Goal: Transaction & Acquisition: Purchase product/service

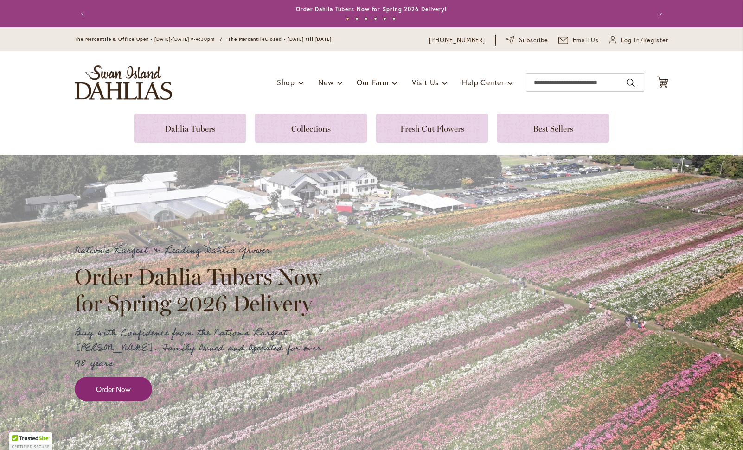
click at [119, 384] on span "Order Now" at bounding box center [113, 389] width 35 height 11
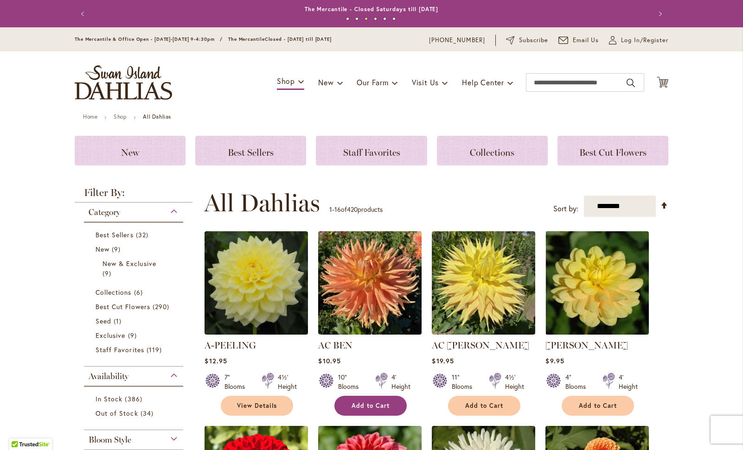
click at [382, 402] on span "Add to Cart" at bounding box center [370, 406] width 38 height 8
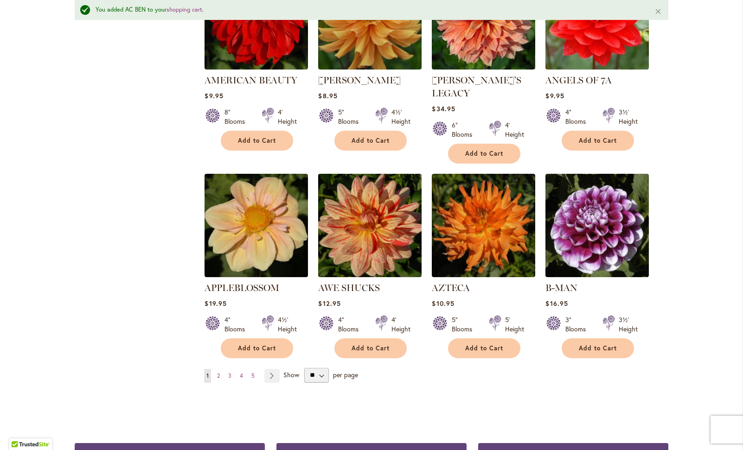
scroll to position [683, 0]
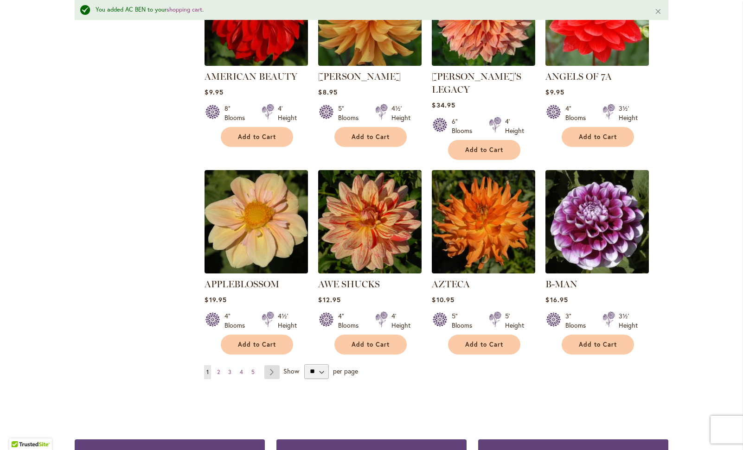
click at [267, 365] on link "Page Next" at bounding box center [271, 372] width 15 height 14
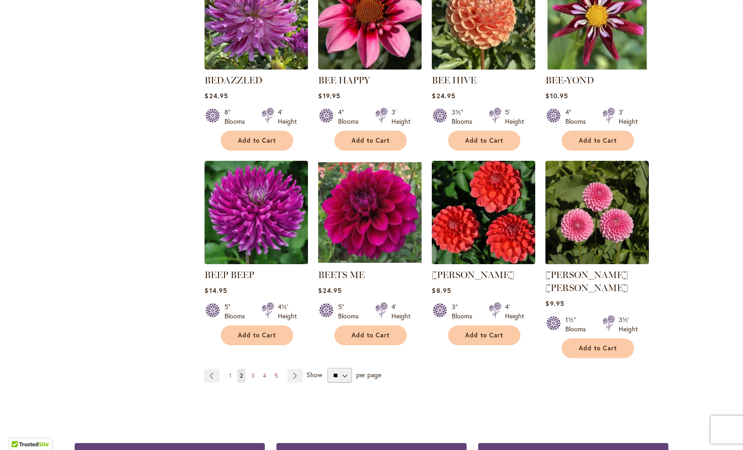
scroll to position [657, 0]
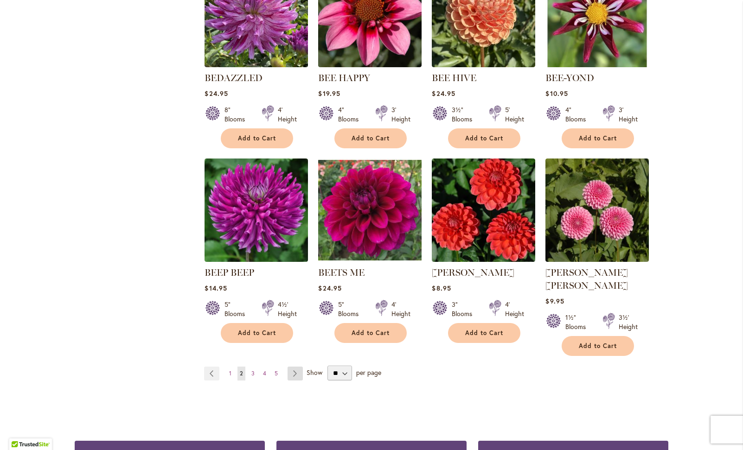
click at [291, 367] on link "Page Next" at bounding box center [294, 374] width 15 height 14
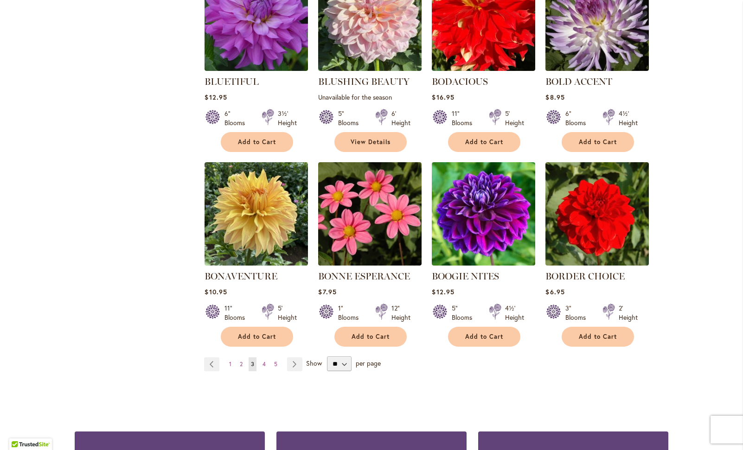
scroll to position [655, 0]
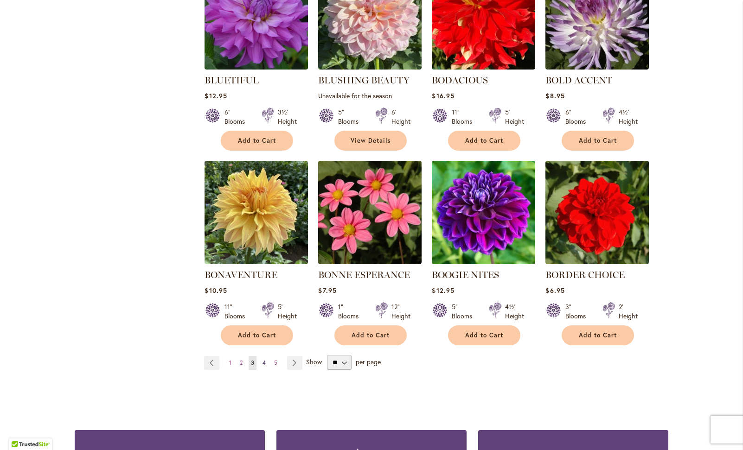
click at [262, 360] on span "4" at bounding box center [263, 362] width 3 height 7
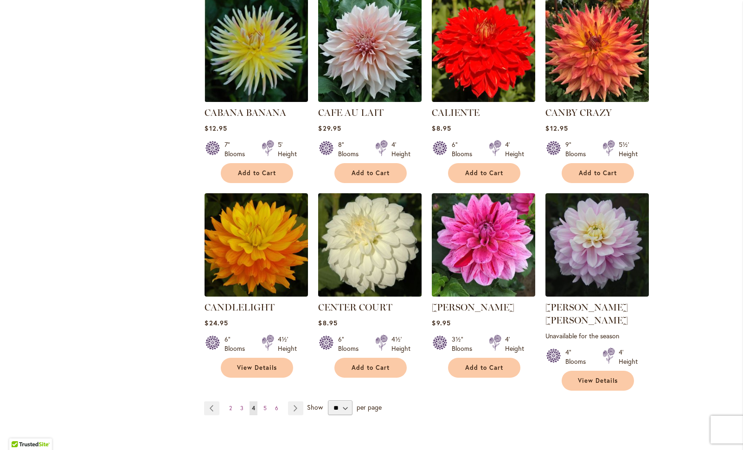
scroll to position [637, 0]
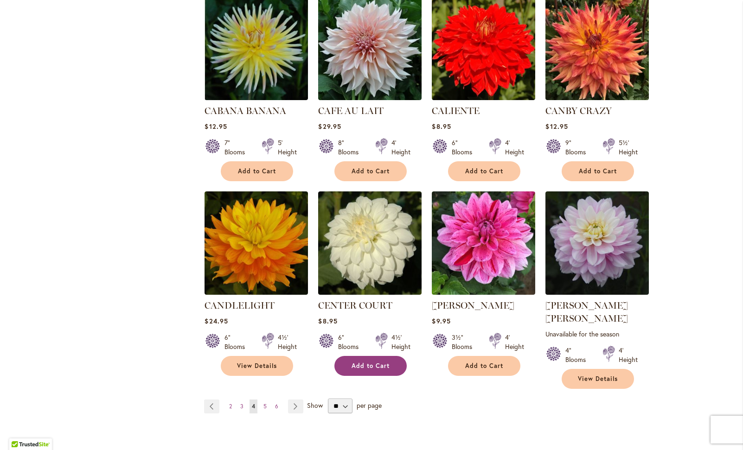
click at [386, 361] on button "Add to Cart" at bounding box center [370, 366] width 72 height 20
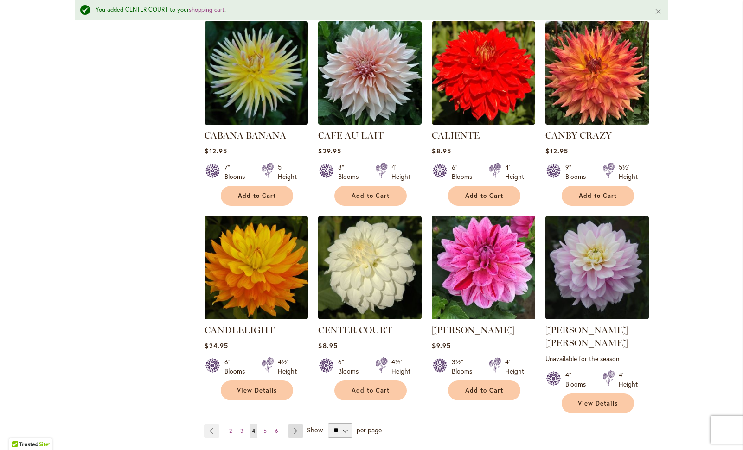
click at [293, 424] on link "Page Next" at bounding box center [295, 431] width 15 height 14
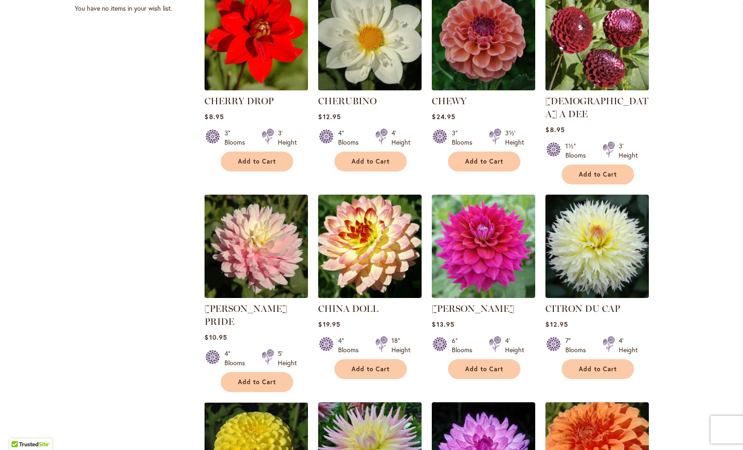
scroll to position [445, 0]
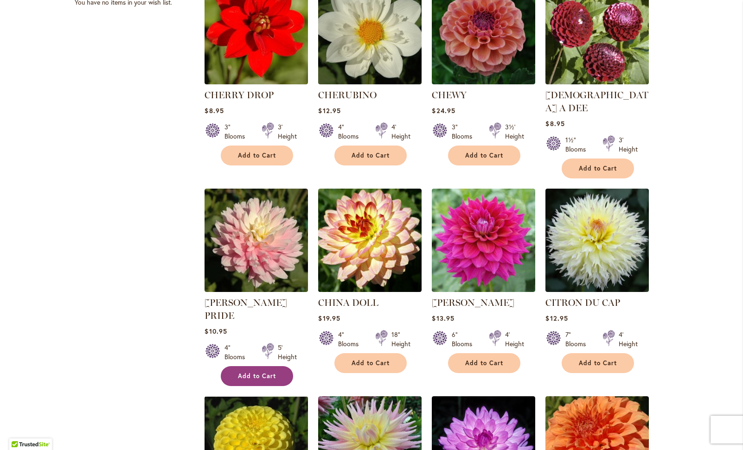
click at [269, 372] on span "Add to Cart" at bounding box center [257, 376] width 38 height 8
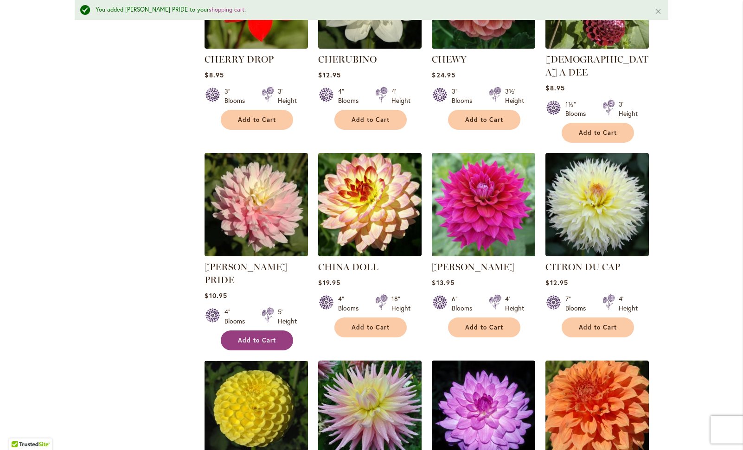
scroll to position [510, 0]
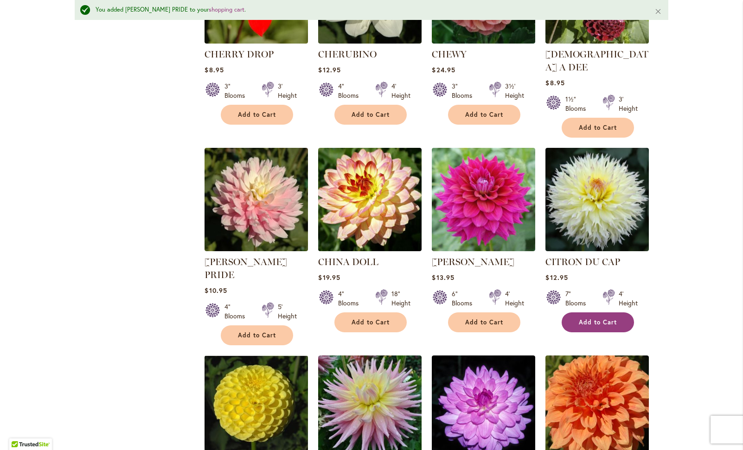
click at [612, 318] on span "Add to Cart" at bounding box center [598, 322] width 38 height 8
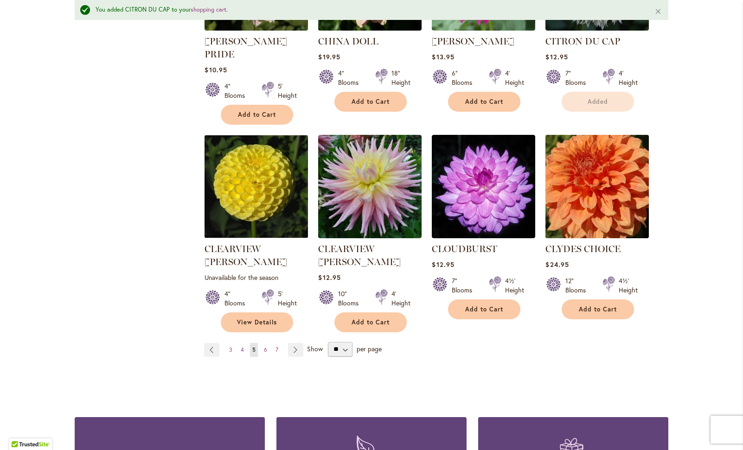
scroll to position [732, 0]
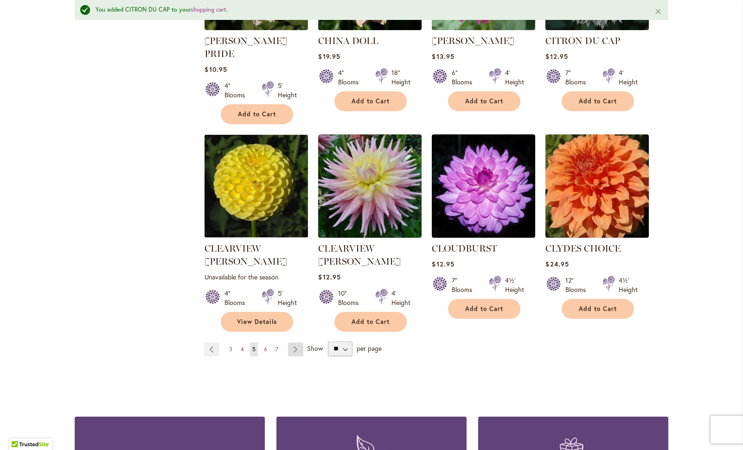
click at [289, 343] on link "Page Next" at bounding box center [295, 350] width 15 height 14
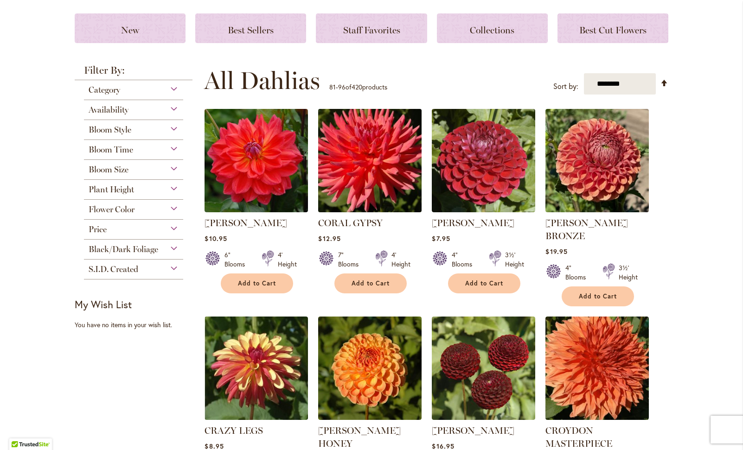
scroll to position [123, 0]
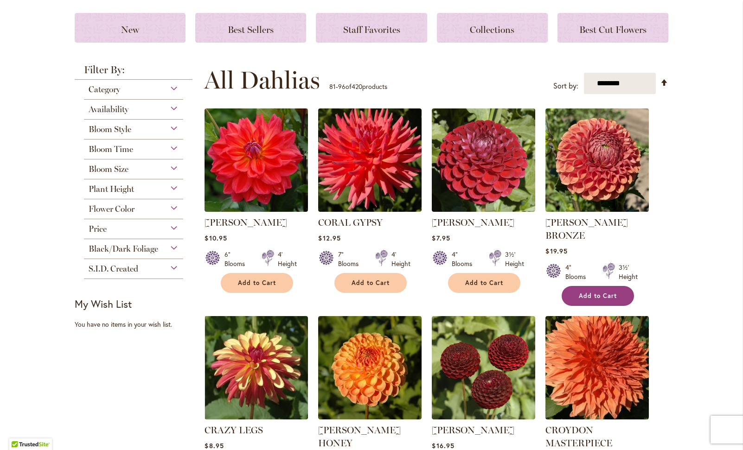
click at [606, 292] on span "Add to Cart" at bounding box center [598, 296] width 38 height 8
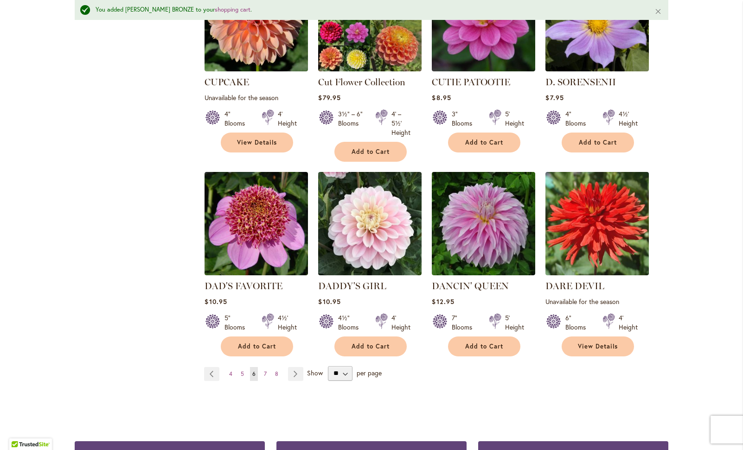
scroll to position [701, 0]
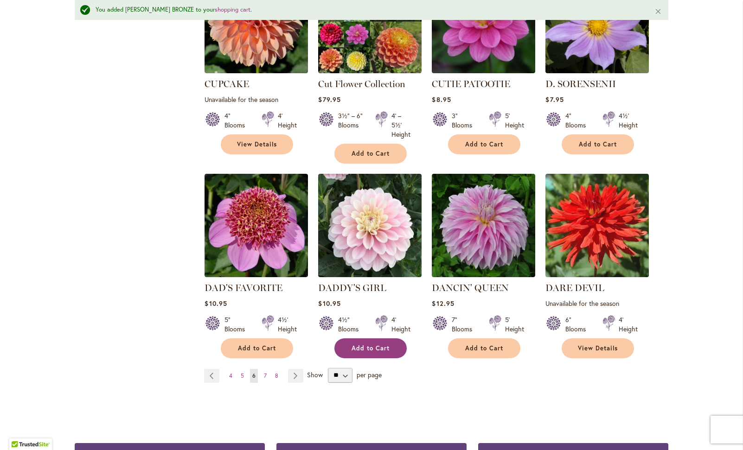
click at [390, 338] on button "Add to Cart" at bounding box center [370, 348] width 72 height 20
click at [291, 369] on link "Page Next" at bounding box center [295, 376] width 15 height 14
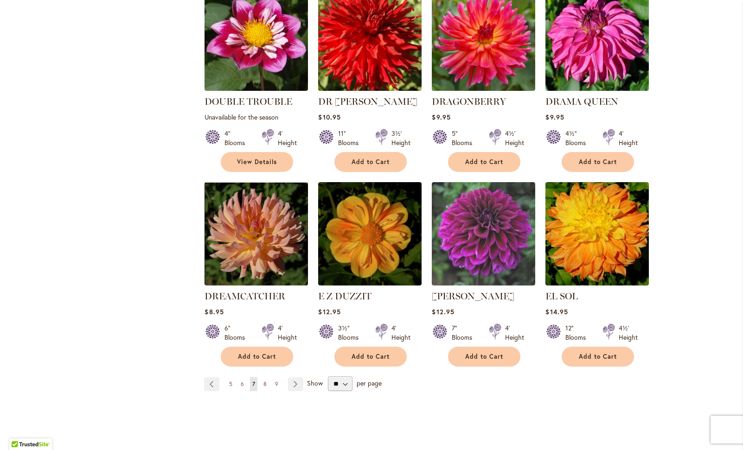
scroll to position [662, 0]
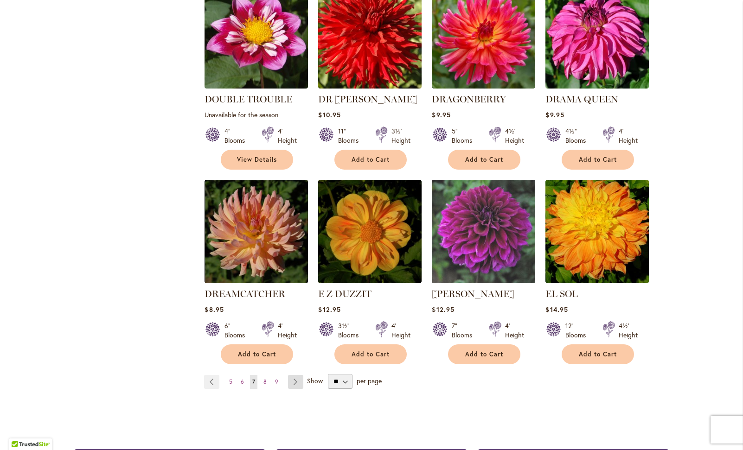
click at [290, 375] on link "Page Next" at bounding box center [295, 382] width 15 height 14
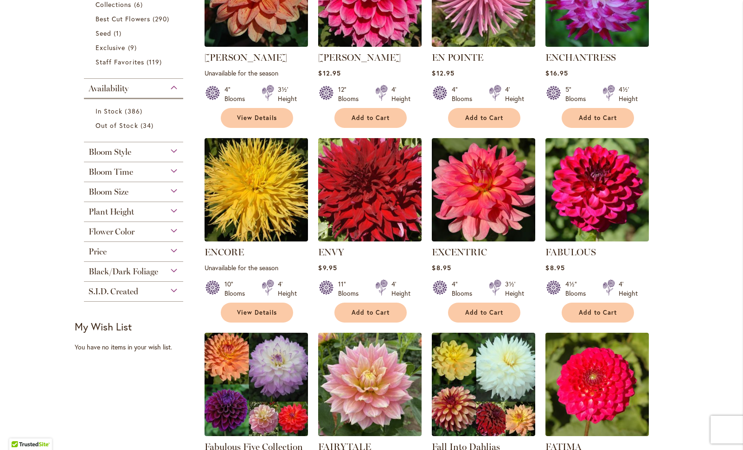
scroll to position [289, 0]
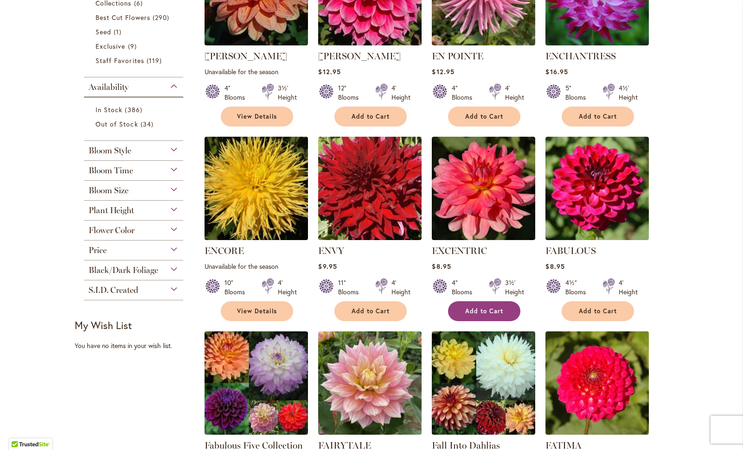
click at [498, 309] on span "Add to Cart" at bounding box center [484, 311] width 38 height 8
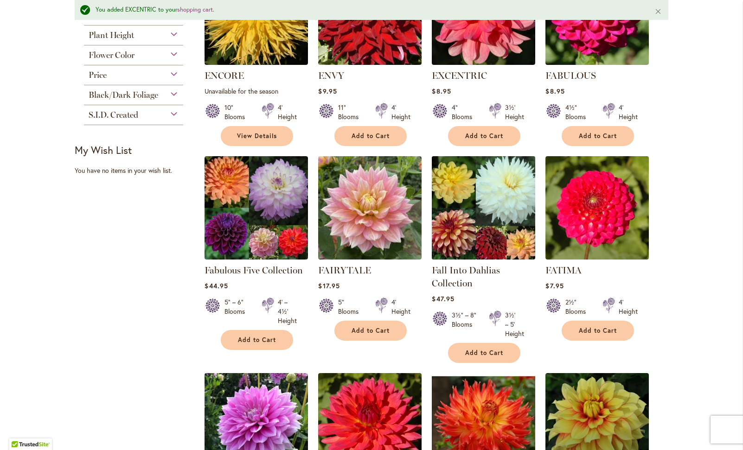
scroll to position [496, 0]
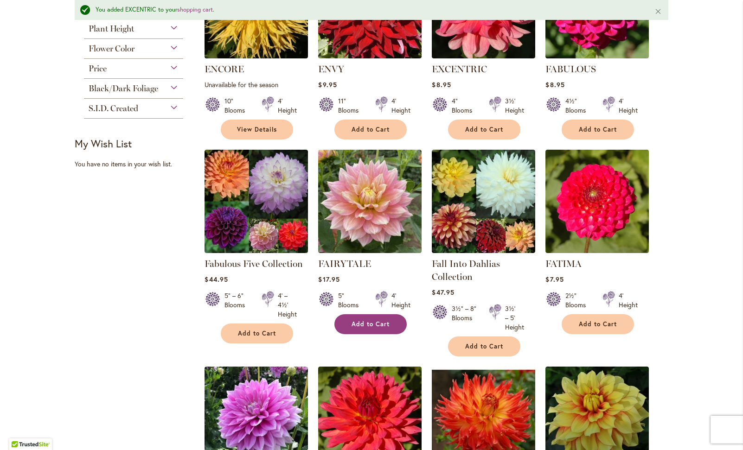
click at [384, 324] on span "Add to Cart" at bounding box center [370, 324] width 38 height 8
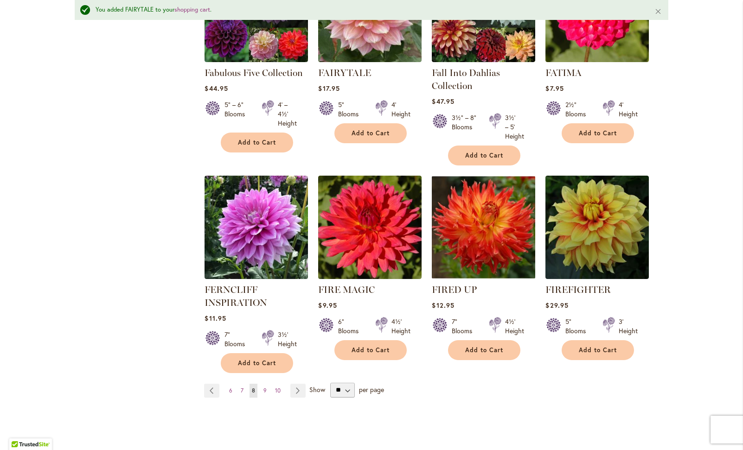
scroll to position [692, 0]
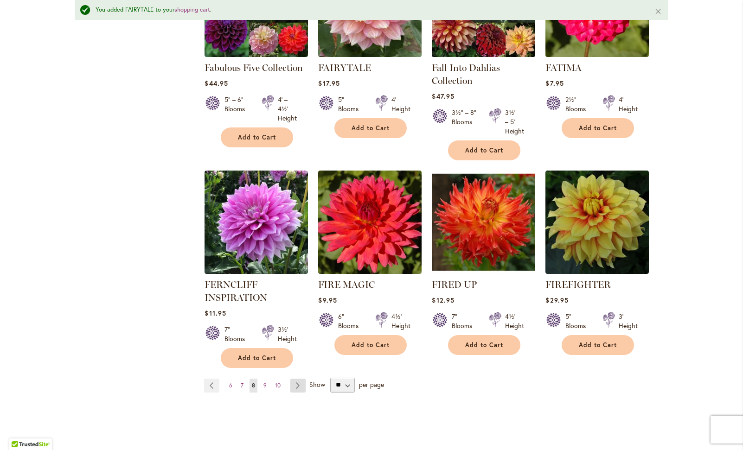
click at [293, 380] on link "Page Next" at bounding box center [297, 386] width 15 height 14
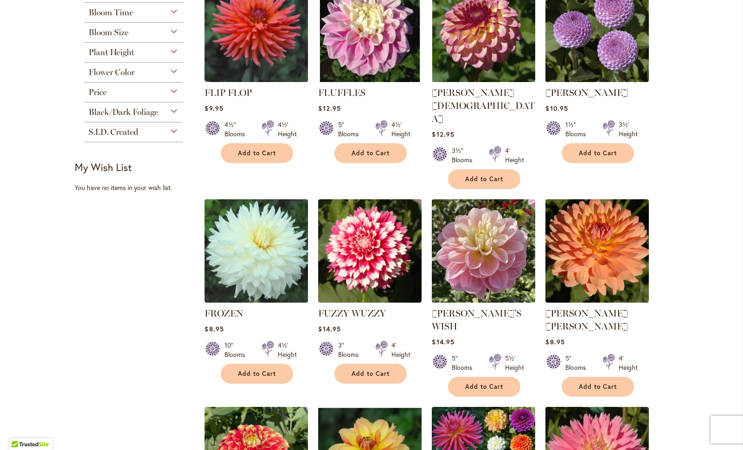
scroll to position [448, 0]
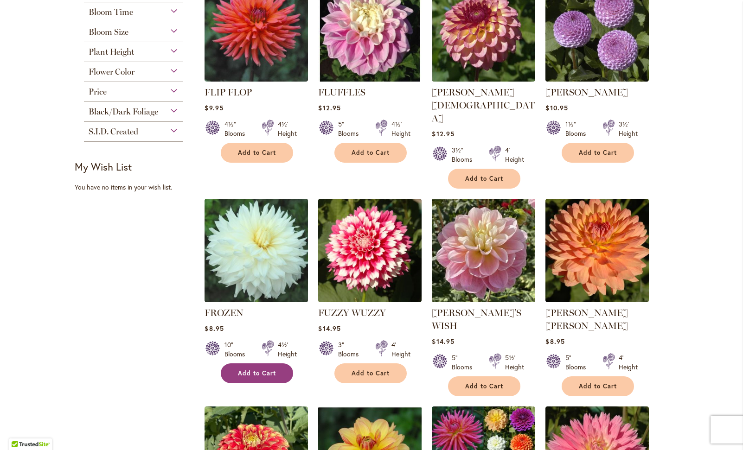
click at [276, 363] on button "Add to Cart" at bounding box center [257, 373] width 72 height 20
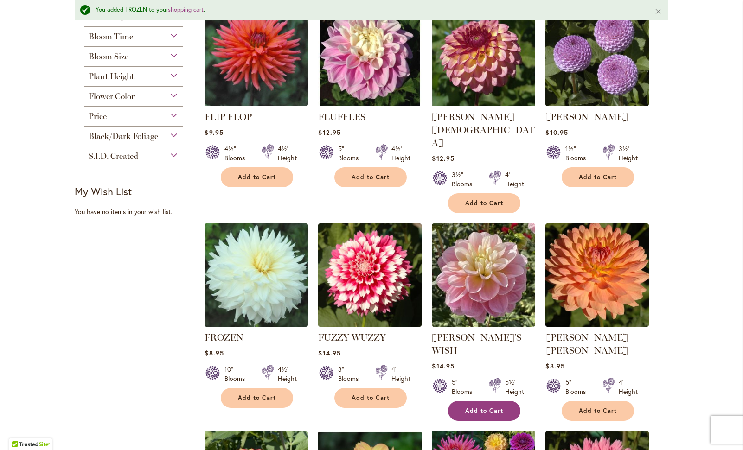
click at [496, 407] on span "Add to Cart" at bounding box center [484, 411] width 38 height 8
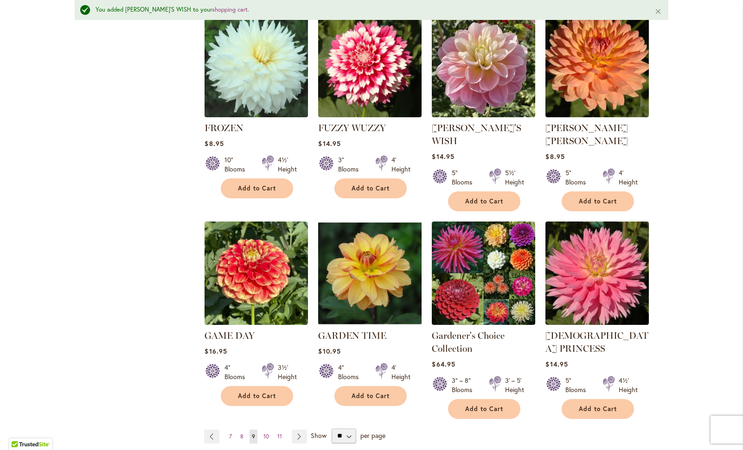
scroll to position [658, 0]
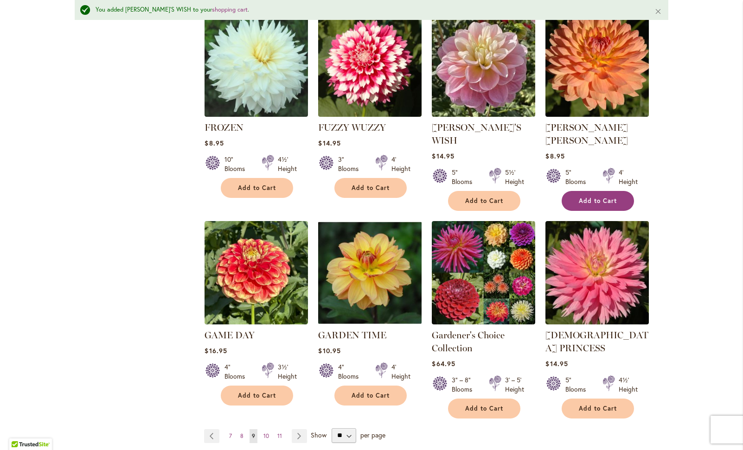
click at [611, 197] on span "Add to Cart" at bounding box center [598, 201] width 38 height 8
click at [296, 429] on link "Page Next" at bounding box center [299, 436] width 15 height 14
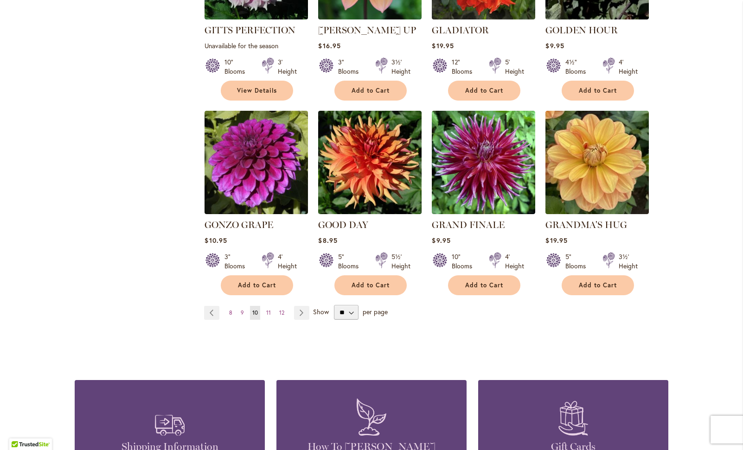
scroll to position [721, 0]
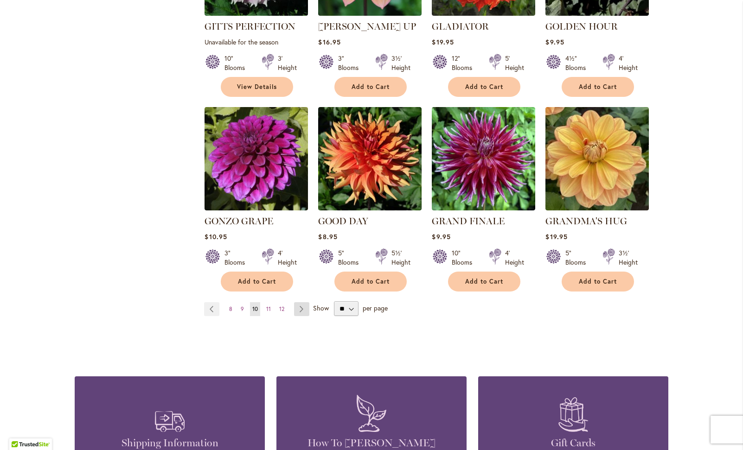
click at [298, 302] on link "Page Next" at bounding box center [301, 309] width 15 height 14
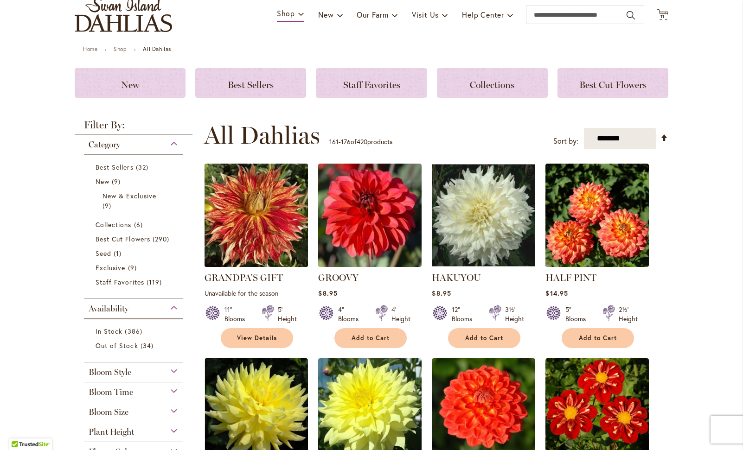
scroll to position [69, 0]
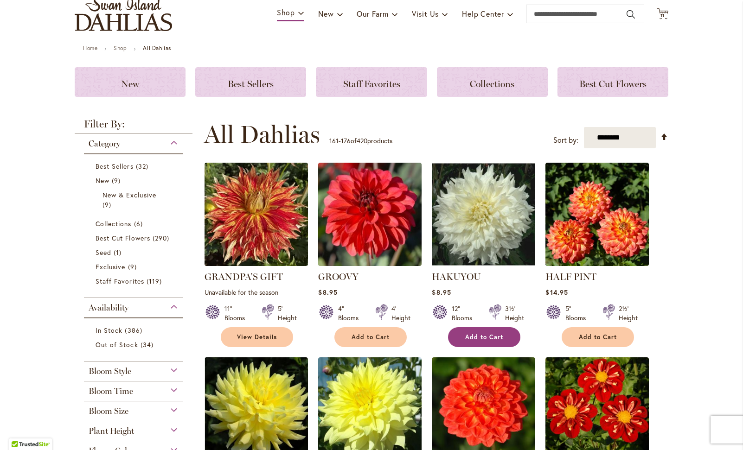
click at [492, 335] on span "Add to Cart" at bounding box center [484, 337] width 38 height 8
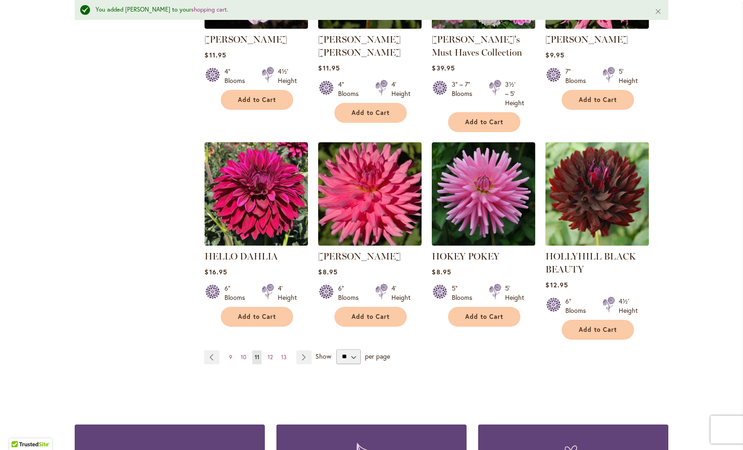
scroll to position [734, 0]
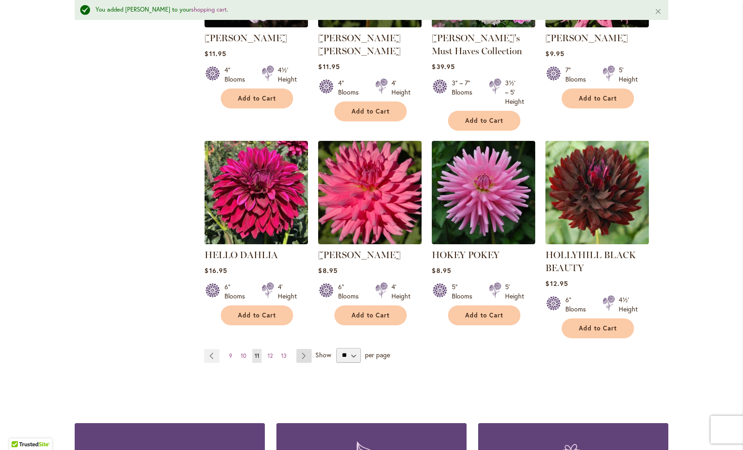
click at [300, 354] on link "Page Next" at bounding box center [303, 356] width 15 height 14
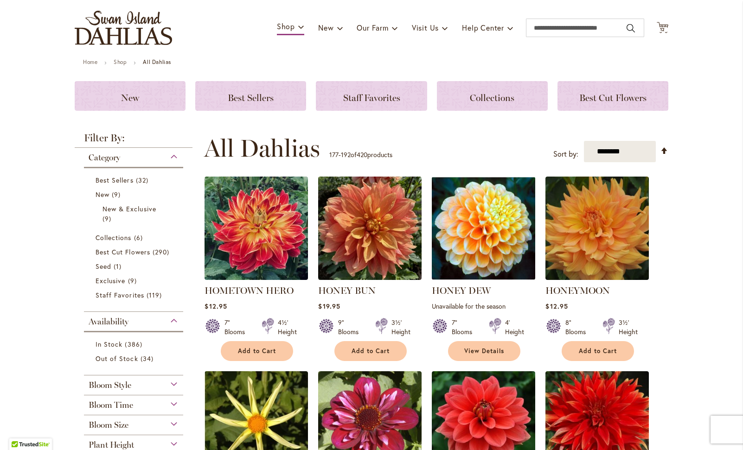
scroll to position [81, 0]
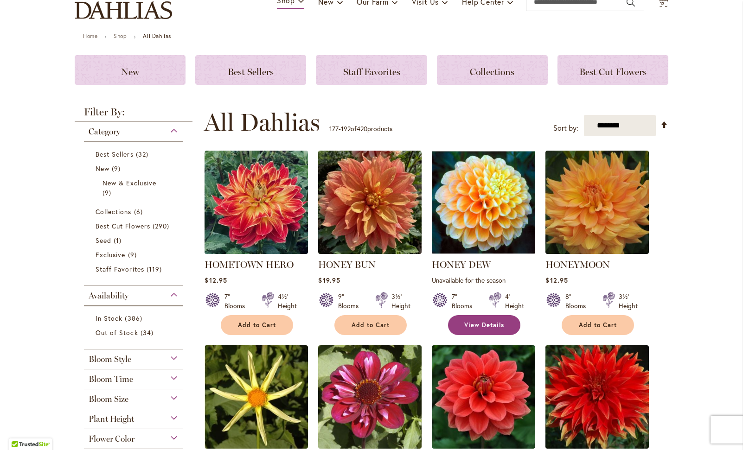
click at [504, 323] on link "View Details" at bounding box center [484, 325] width 72 height 20
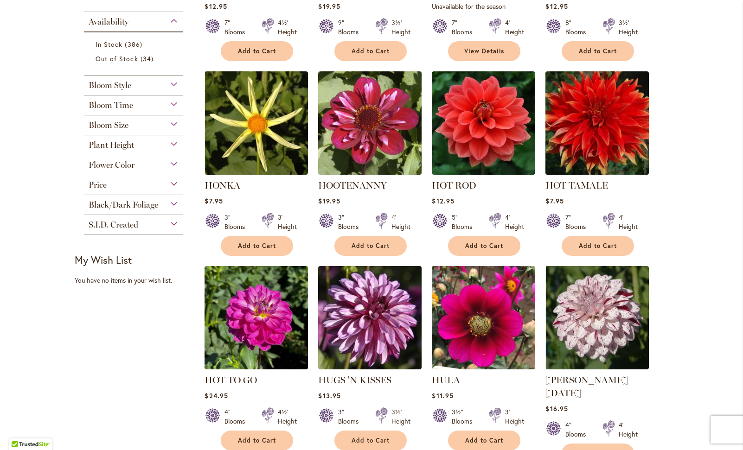
scroll to position [356, 0]
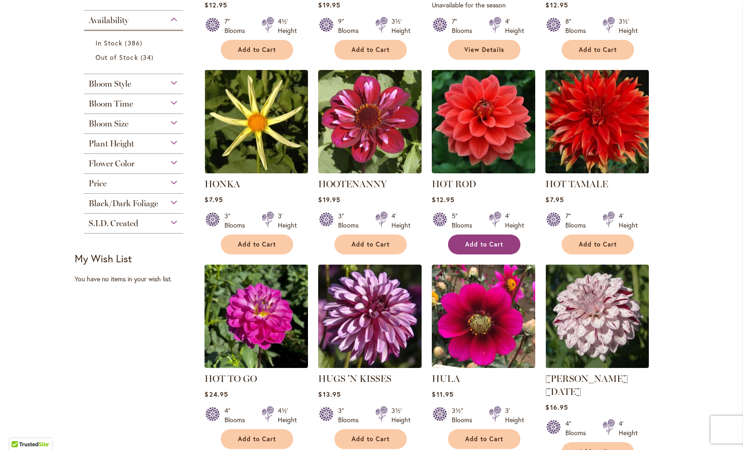
click at [506, 241] on button "Add to Cart" at bounding box center [484, 245] width 72 height 20
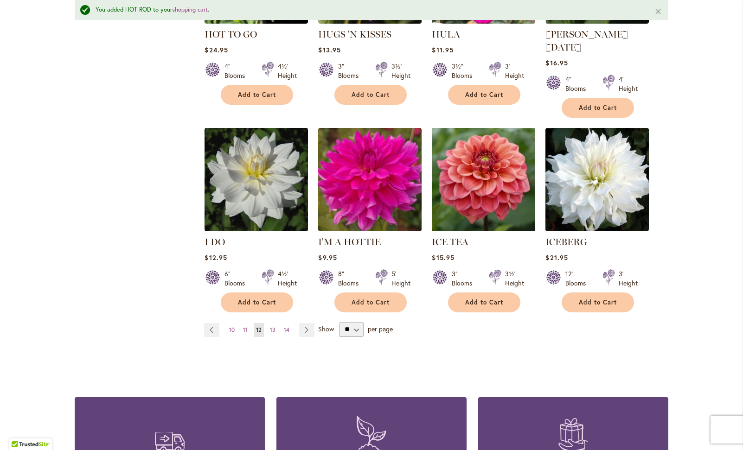
scroll to position [725, 0]
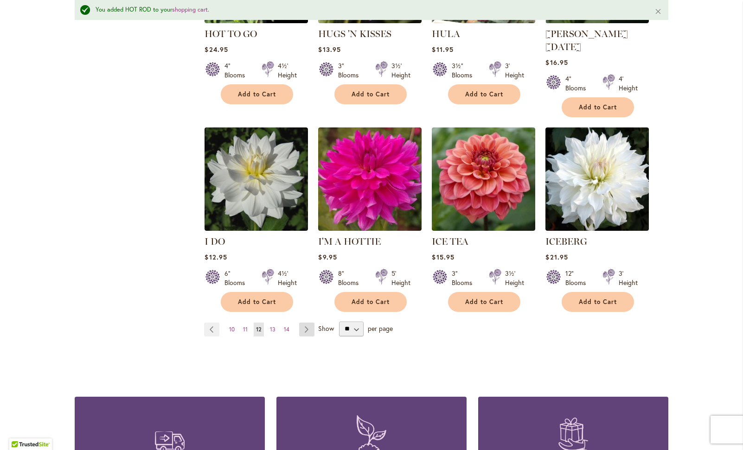
click at [302, 323] on link "Page Next" at bounding box center [306, 330] width 15 height 14
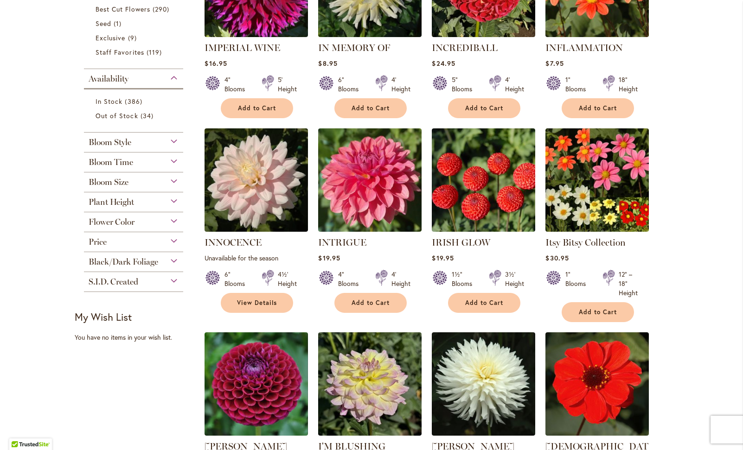
scroll to position [306, 0]
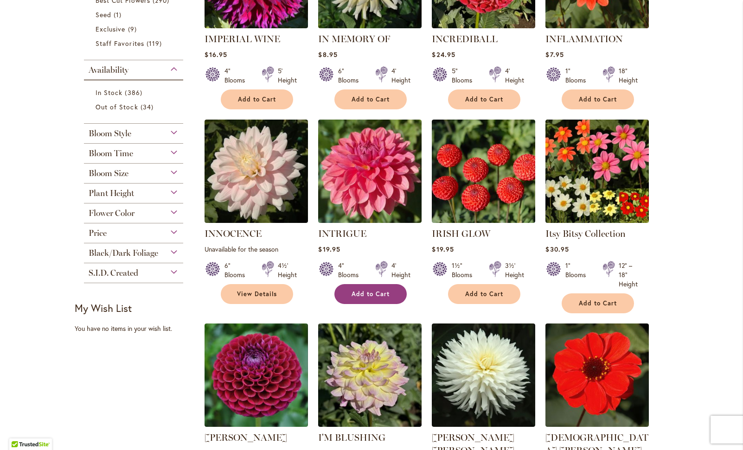
click at [376, 291] on span "Add to Cart" at bounding box center [370, 294] width 38 height 8
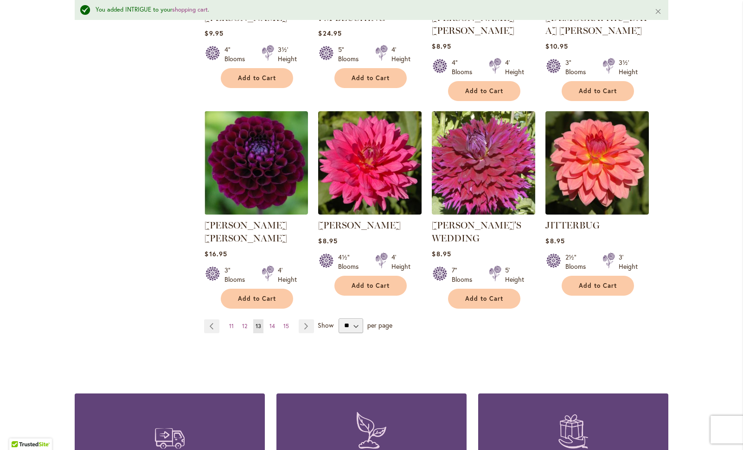
scroll to position [752, 0]
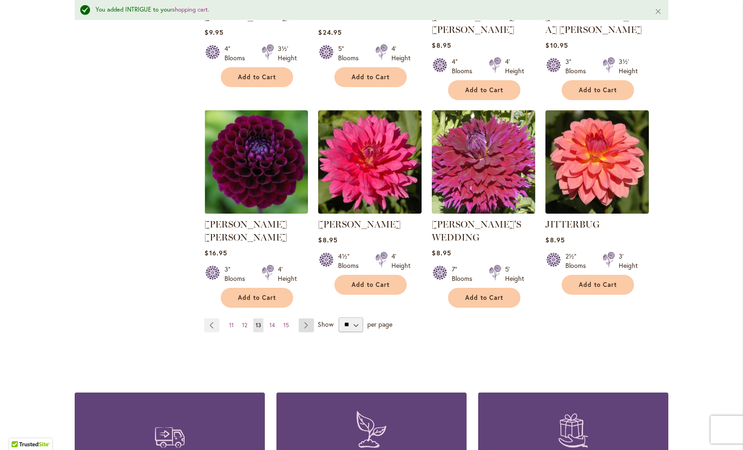
click at [304, 318] on link "Page Next" at bounding box center [306, 325] width 15 height 14
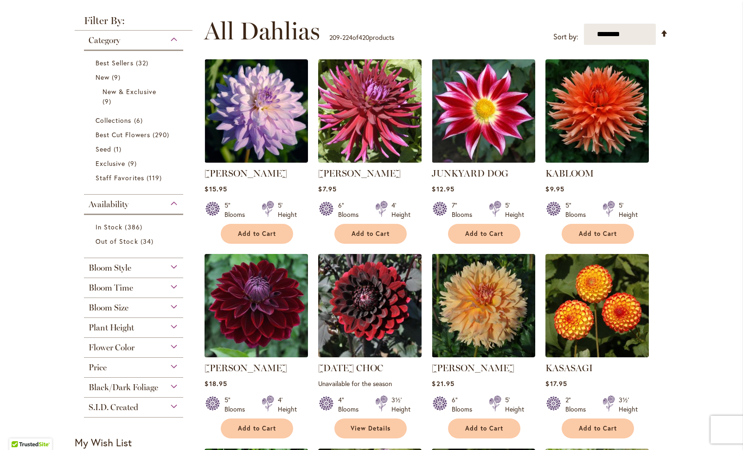
scroll to position [184, 0]
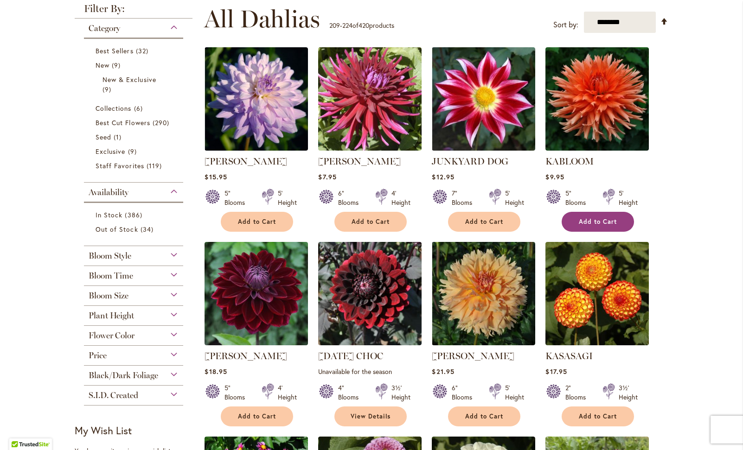
click at [599, 220] on span "Add to Cart" at bounding box center [598, 222] width 38 height 8
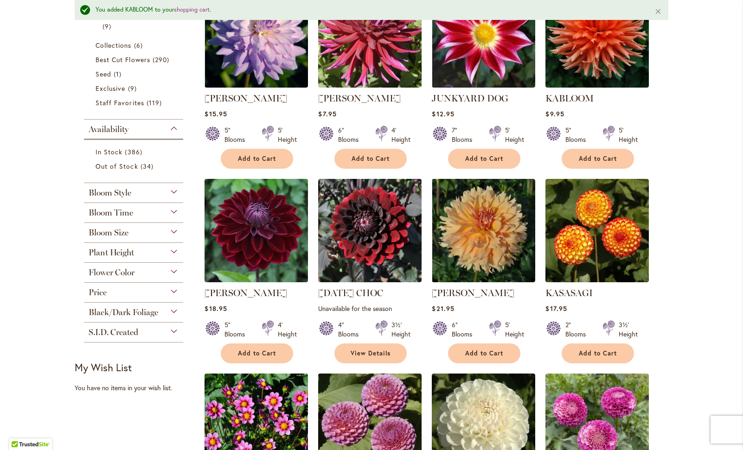
scroll to position [274, 0]
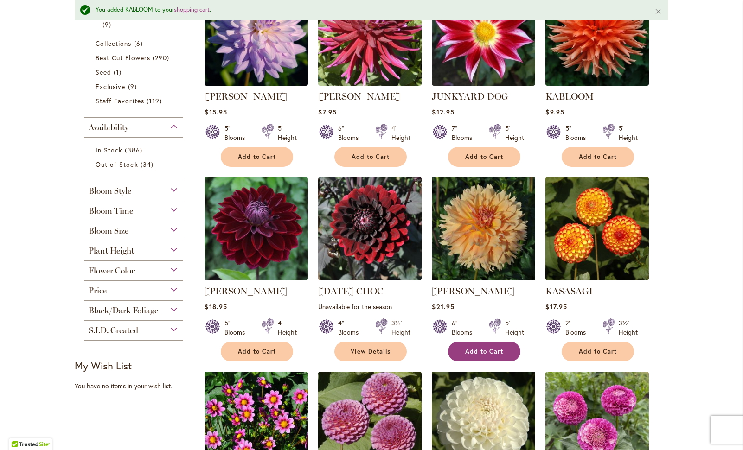
click at [495, 350] on span "Add to Cart" at bounding box center [484, 352] width 38 height 8
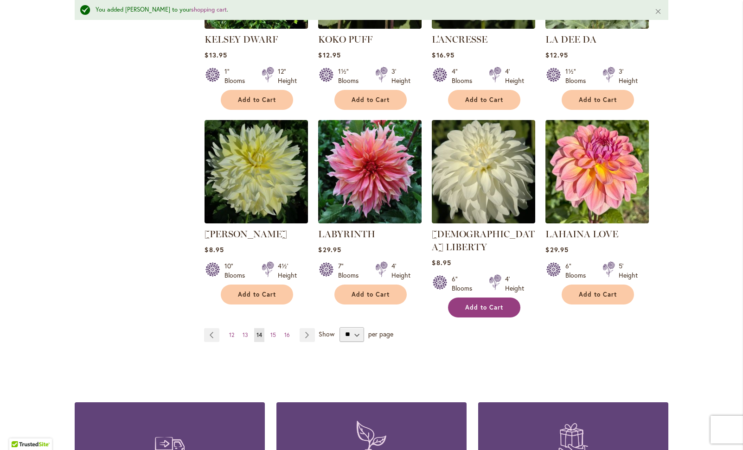
scroll to position [724, 0]
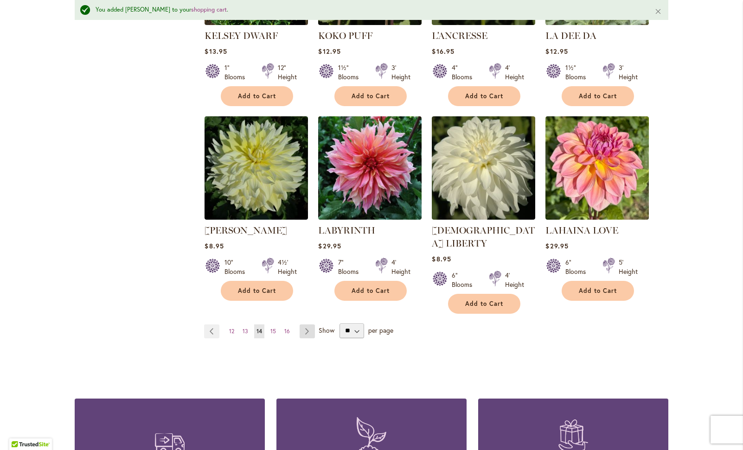
click at [305, 324] on link "Page Next" at bounding box center [306, 331] width 15 height 14
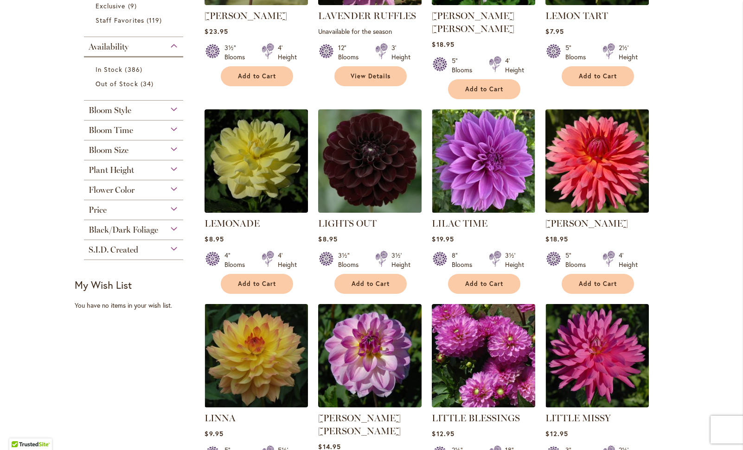
scroll to position [332, 0]
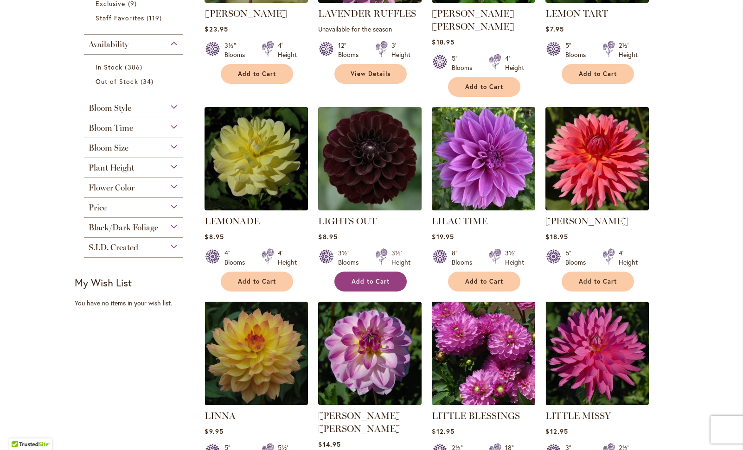
click at [394, 272] on button "Add to Cart" at bounding box center [370, 282] width 72 height 20
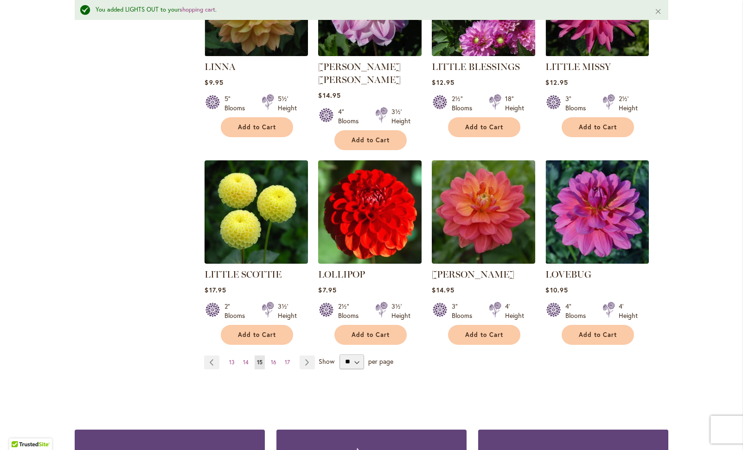
scroll to position [709, 0]
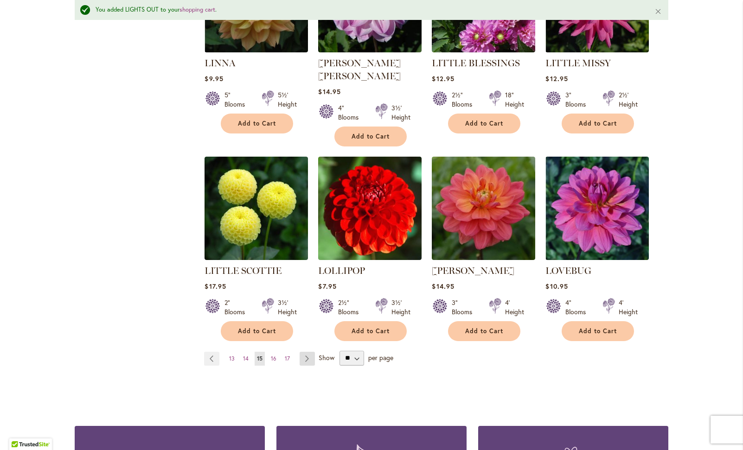
click at [303, 352] on link "Page Next" at bounding box center [306, 359] width 15 height 14
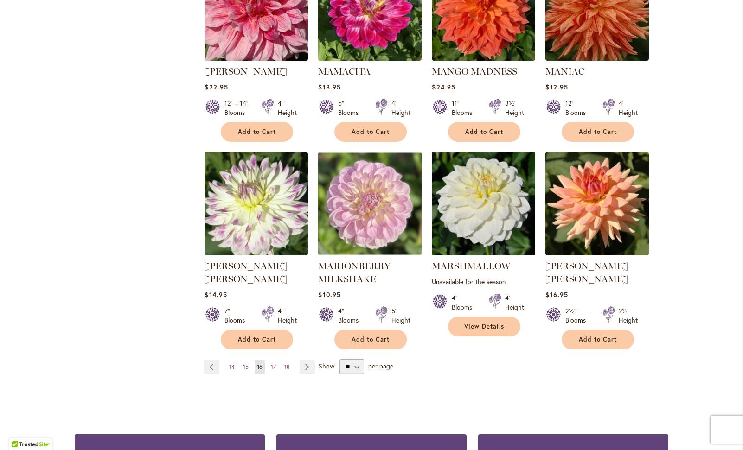
scroll to position [679, 0]
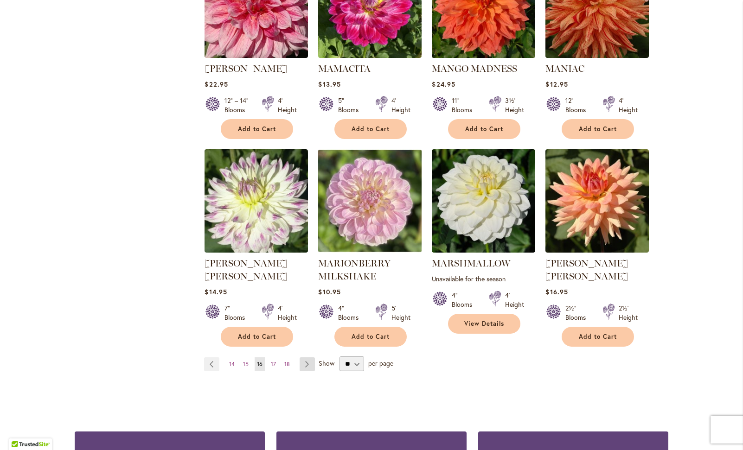
click at [305, 357] on link "Page Next" at bounding box center [306, 364] width 15 height 14
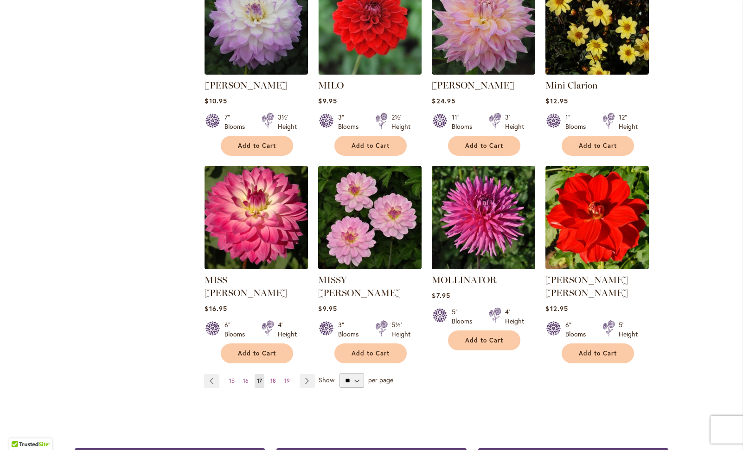
scroll to position [650, 0]
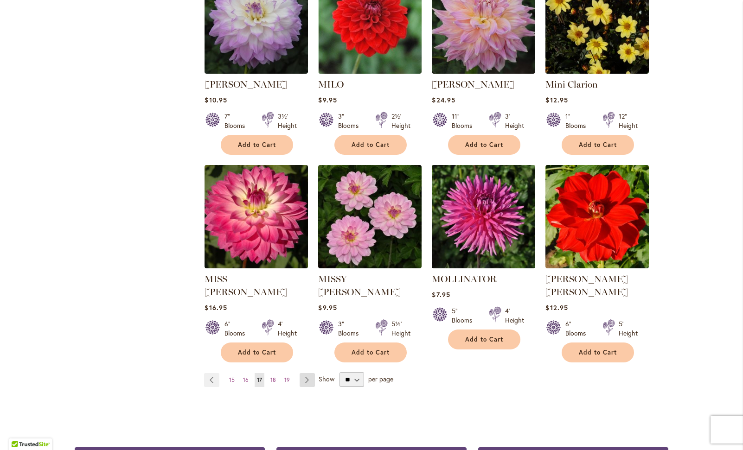
click at [302, 373] on link "Page Next" at bounding box center [306, 380] width 15 height 14
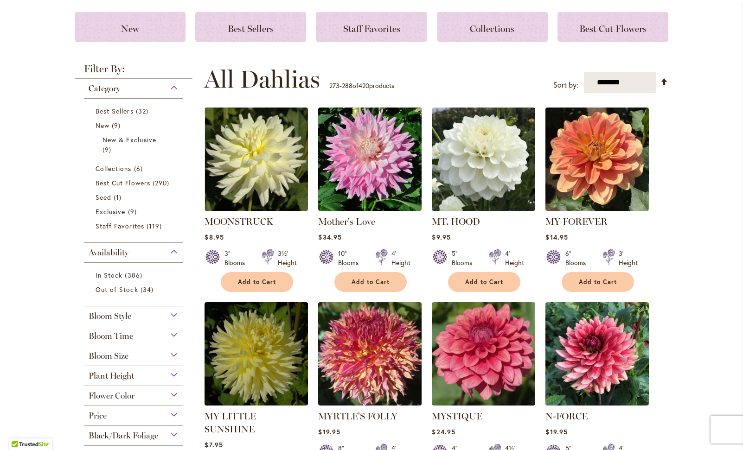
scroll to position [133, 0]
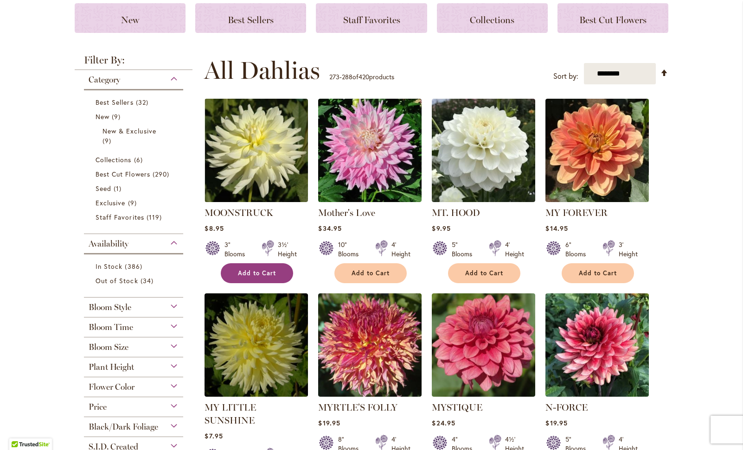
click at [254, 268] on button "Add to Cart" at bounding box center [257, 273] width 72 height 20
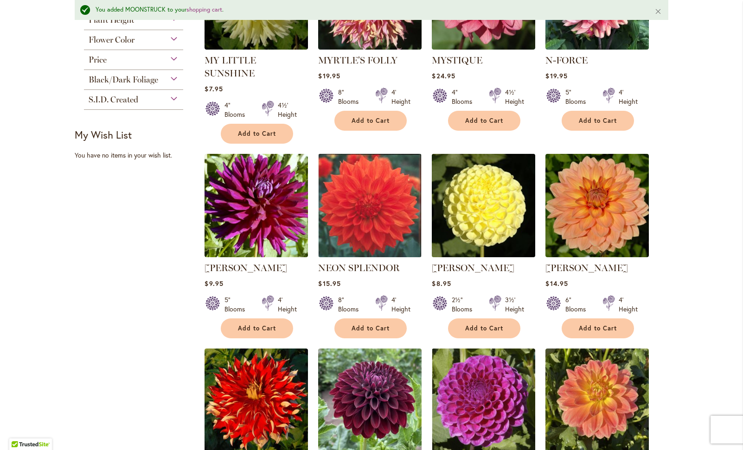
scroll to position [508, 0]
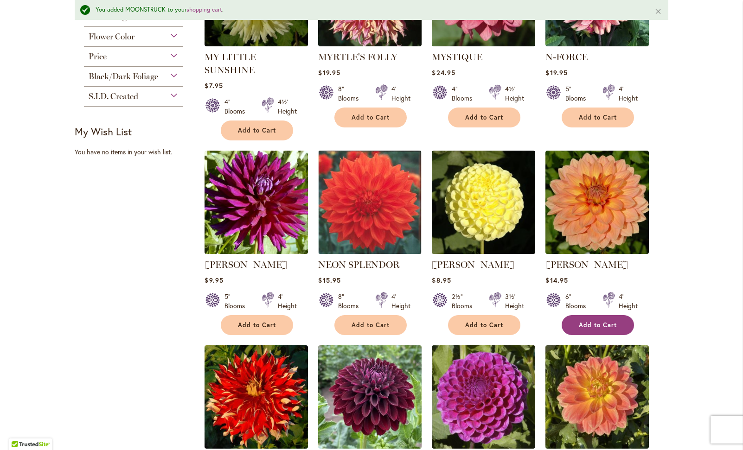
click at [590, 315] on button "Add to Cart" at bounding box center [597, 325] width 72 height 20
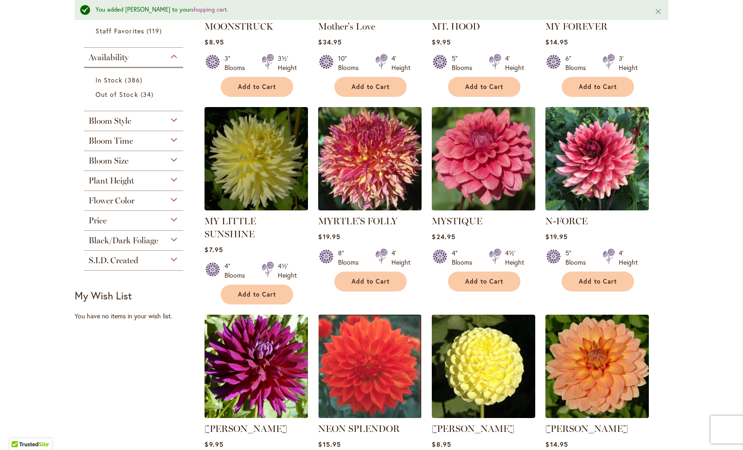
scroll to position [311, 0]
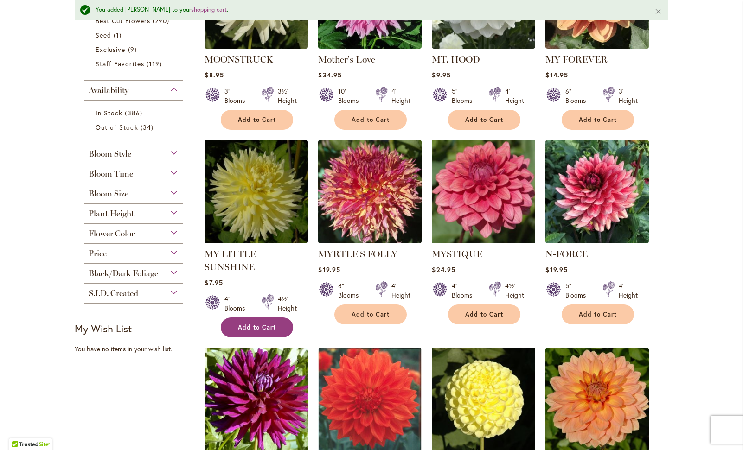
click at [267, 324] on span "Add to Cart" at bounding box center [257, 328] width 38 height 8
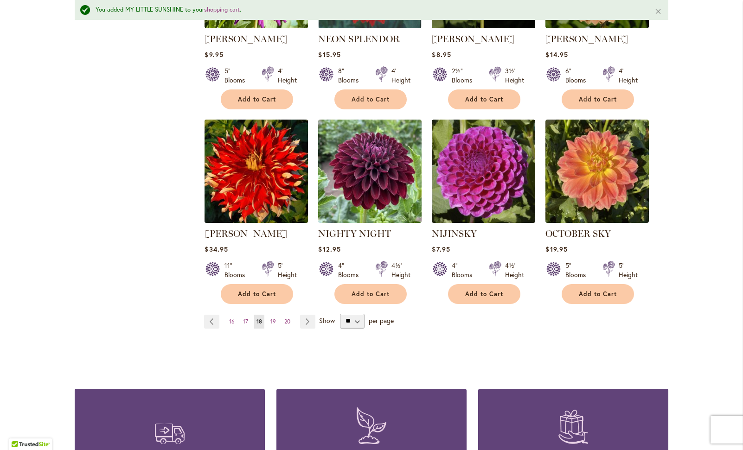
scroll to position [738, 0]
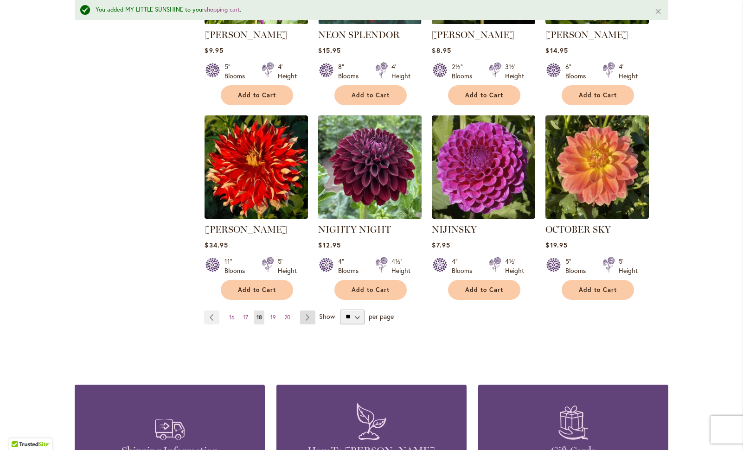
click at [305, 311] on link "Page Next" at bounding box center [307, 318] width 15 height 14
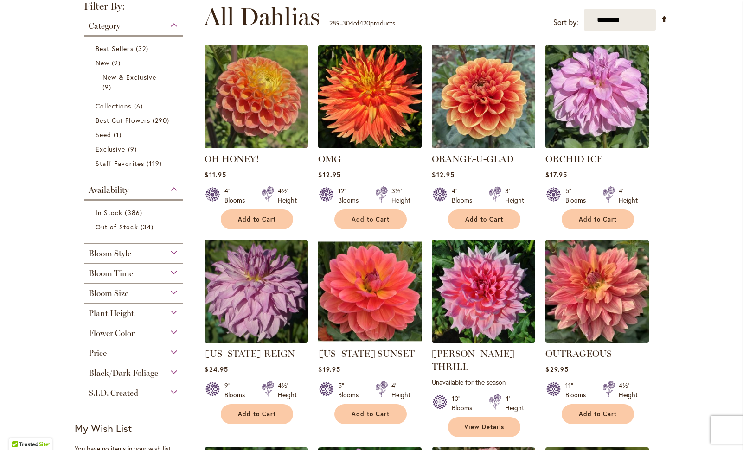
scroll to position [191, 0]
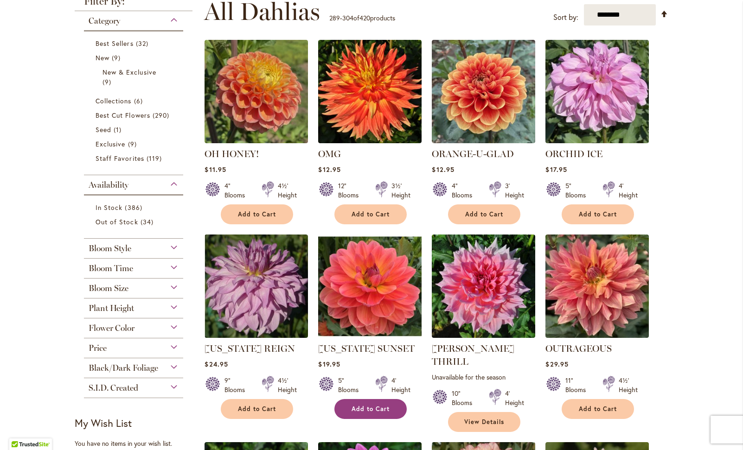
click at [374, 404] on button "Add to Cart" at bounding box center [370, 409] width 72 height 20
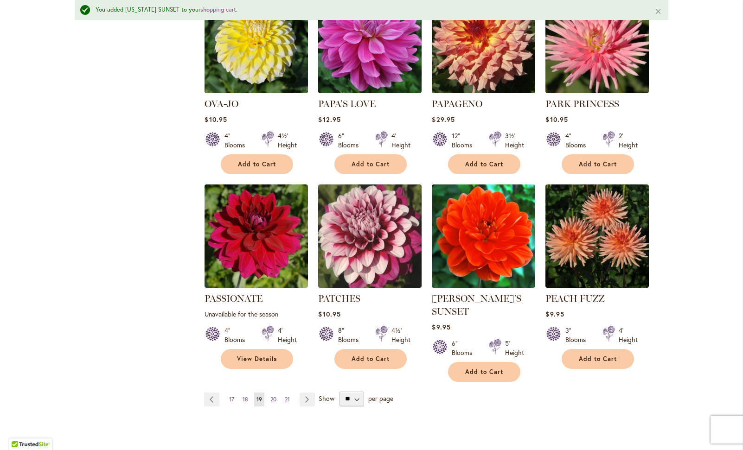
scroll to position [669, 0]
click at [303, 392] on link "Page Next" at bounding box center [306, 399] width 15 height 14
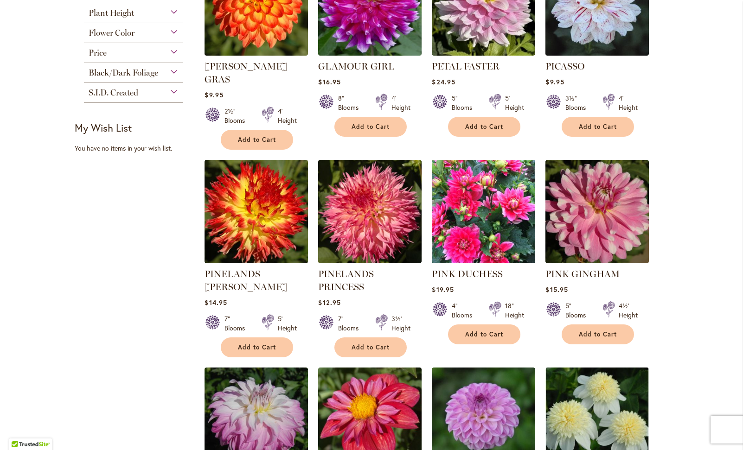
scroll to position [491, 0]
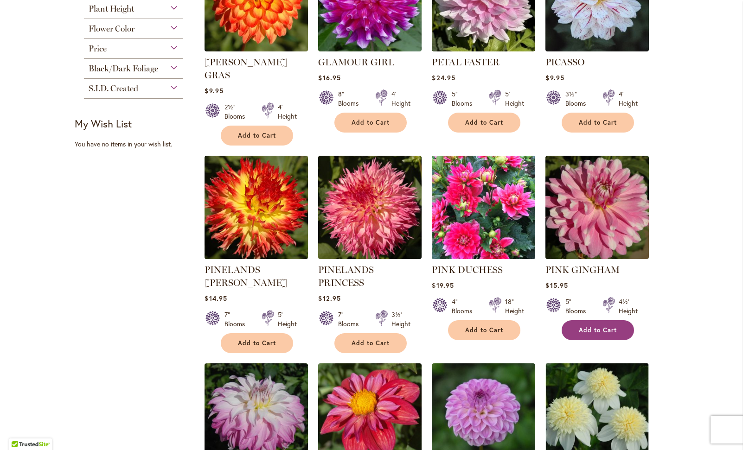
click at [582, 326] on span "Add to Cart" at bounding box center [598, 330] width 38 height 8
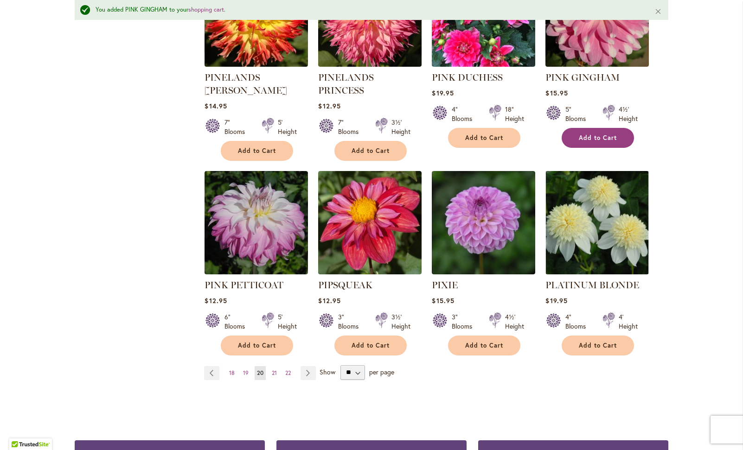
scroll to position [708, 0]
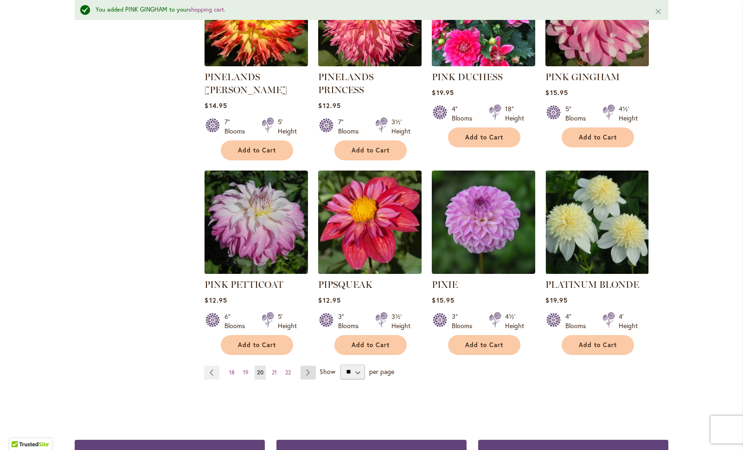
click at [305, 366] on link "Page Next" at bounding box center [307, 373] width 15 height 14
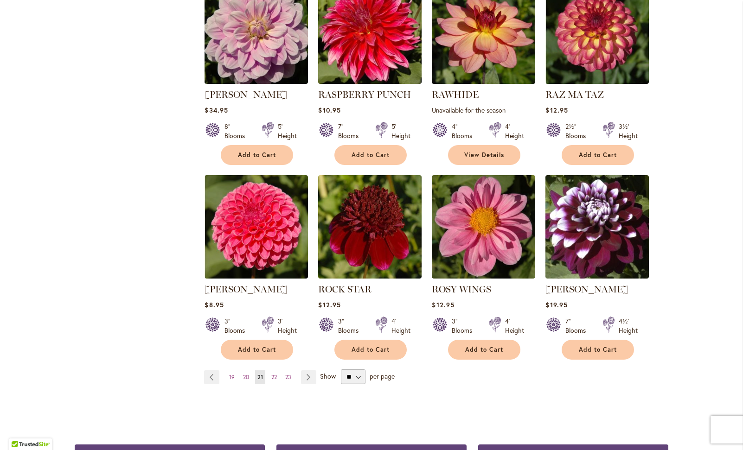
scroll to position [661, 0]
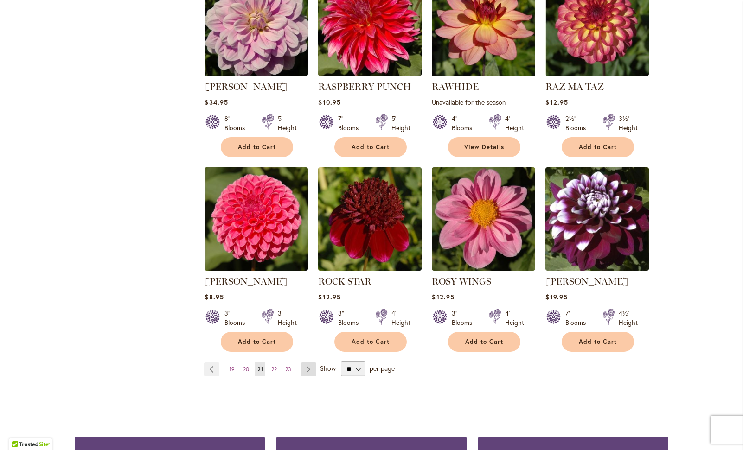
click at [305, 370] on link "Page Next" at bounding box center [308, 370] width 15 height 14
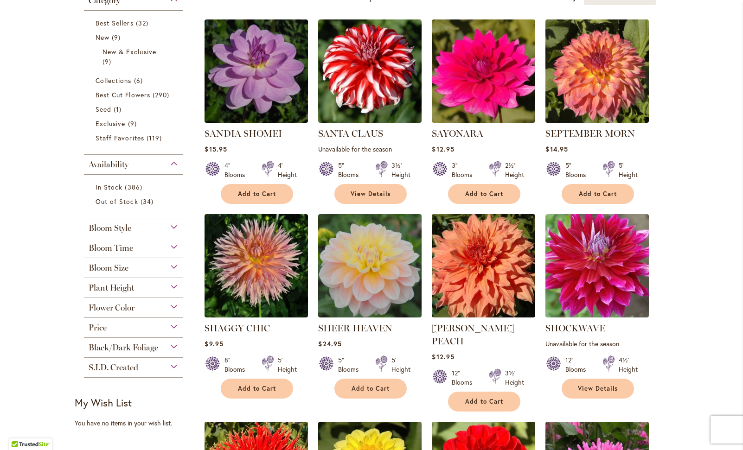
scroll to position [216, 0]
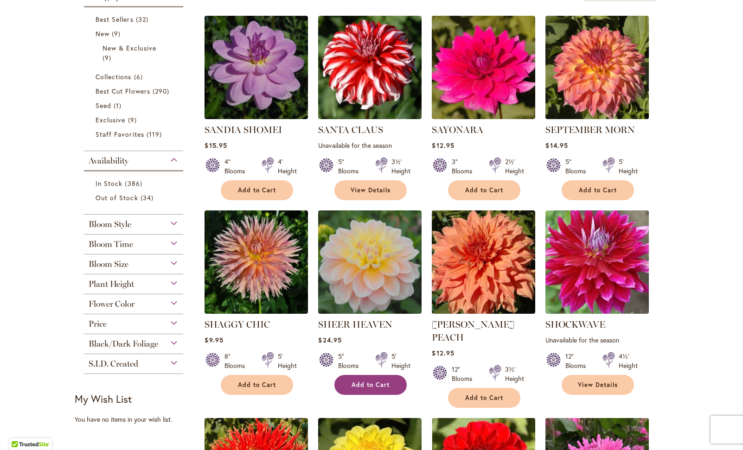
click at [378, 384] on span "Add to Cart" at bounding box center [370, 385] width 38 height 8
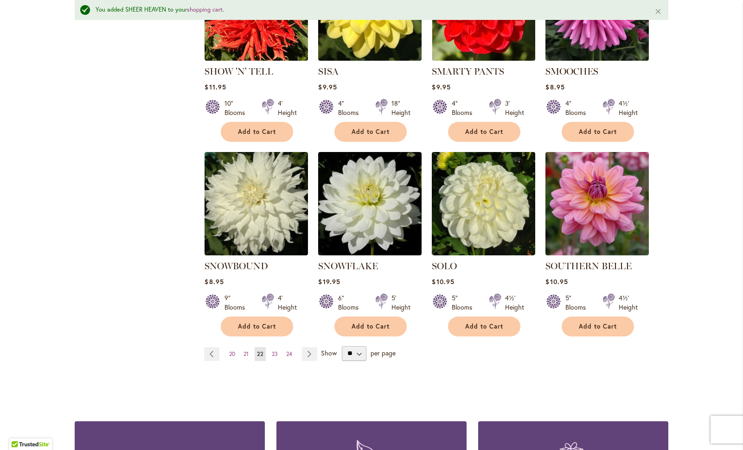
scroll to position [706, 0]
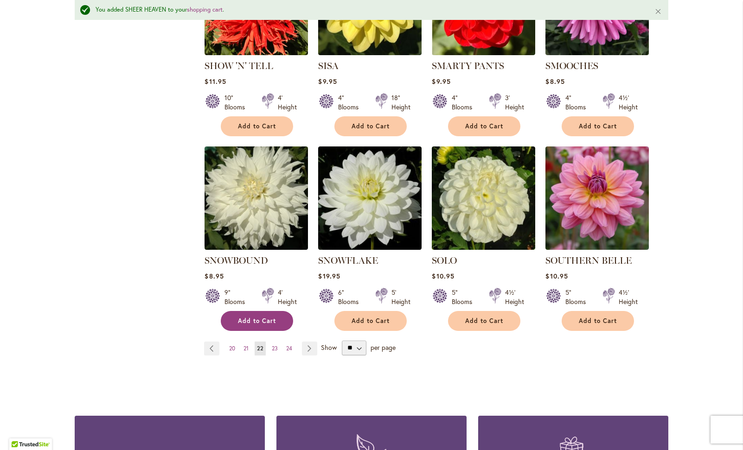
click at [264, 317] on span "Add to Cart" at bounding box center [257, 321] width 38 height 8
click at [305, 342] on link "Page Next" at bounding box center [309, 349] width 15 height 14
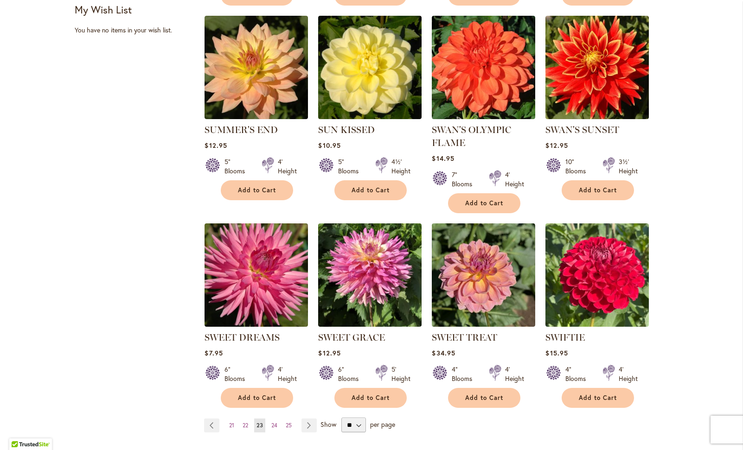
scroll to position [608, 0]
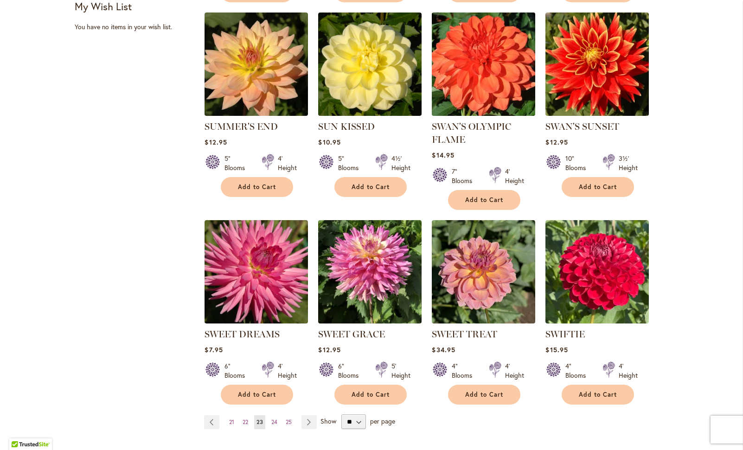
click at [487, 46] on img at bounding box center [483, 64] width 108 height 108
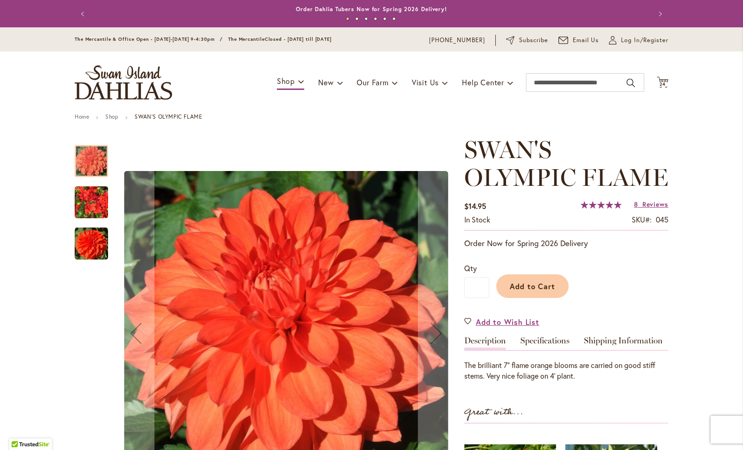
click at [88, 206] on img "Swan's Olympic Flame" at bounding box center [91, 202] width 33 height 45
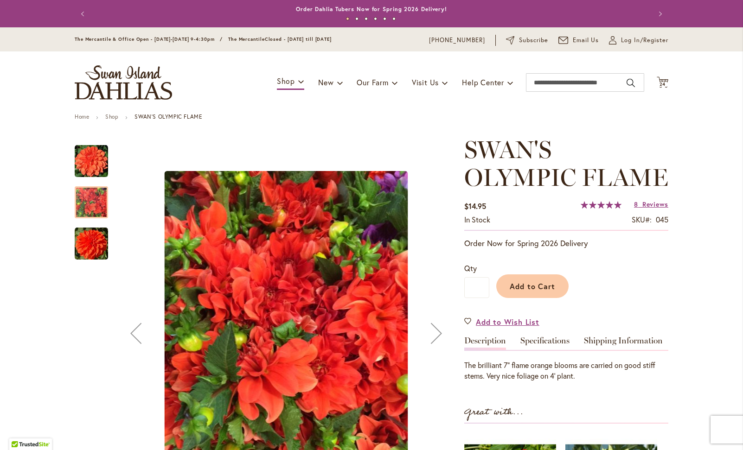
click at [90, 260] on div at bounding box center [91, 275] width 33 height 278
click at [88, 245] on img "Swan's Olympic Flame" at bounding box center [91, 243] width 33 height 33
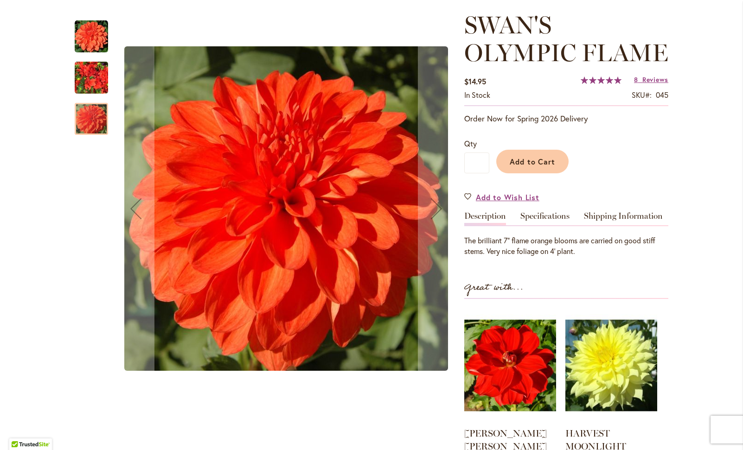
scroll to position [127, 0]
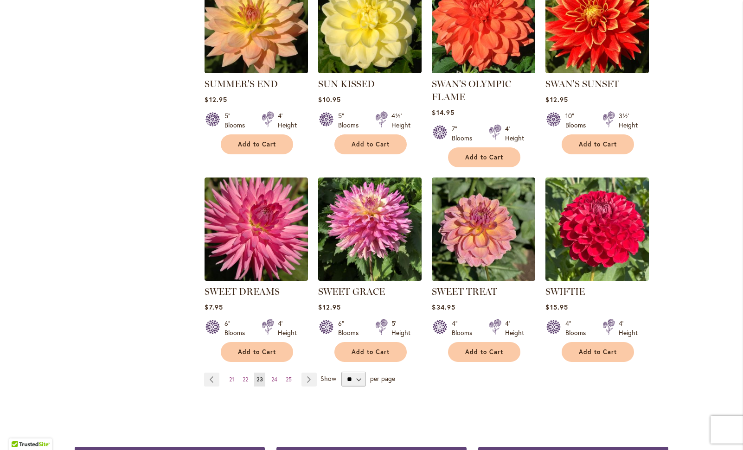
scroll to position [651, 0]
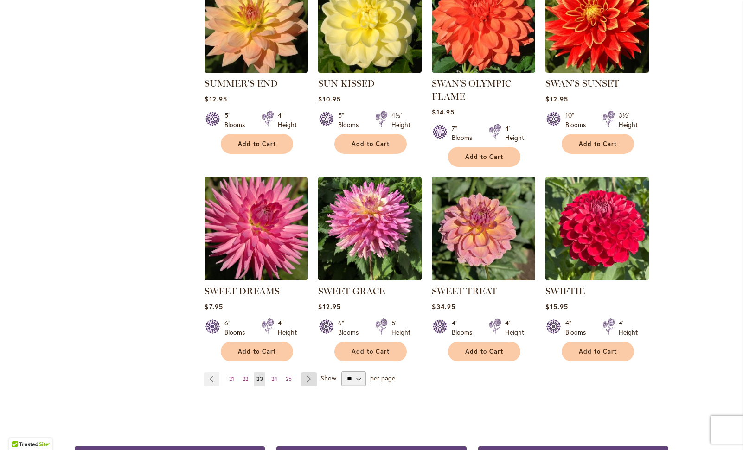
click at [305, 377] on link "Page Next" at bounding box center [308, 379] width 15 height 14
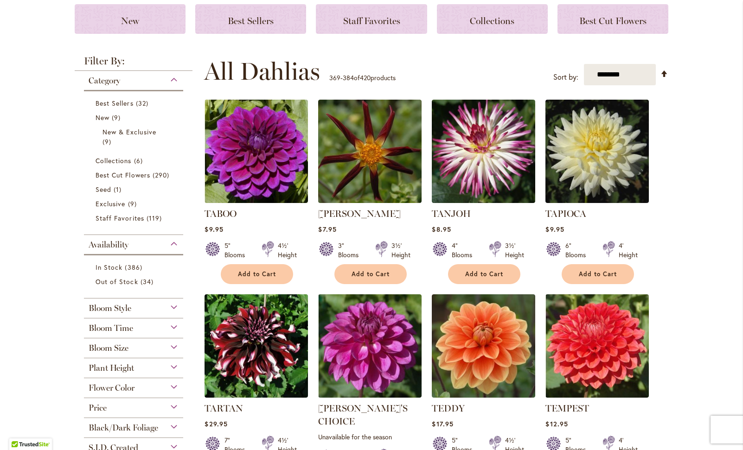
scroll to position [133, 0]
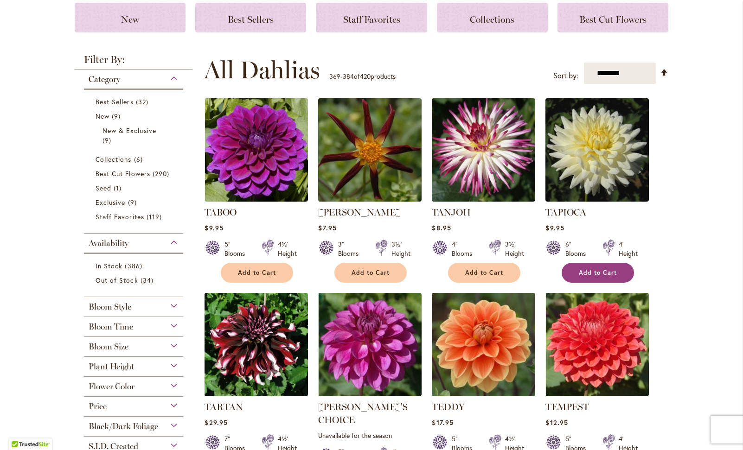
click at [594, 267] on button "Add to Cart" at bounding box center [597, 273] width 72 height 20
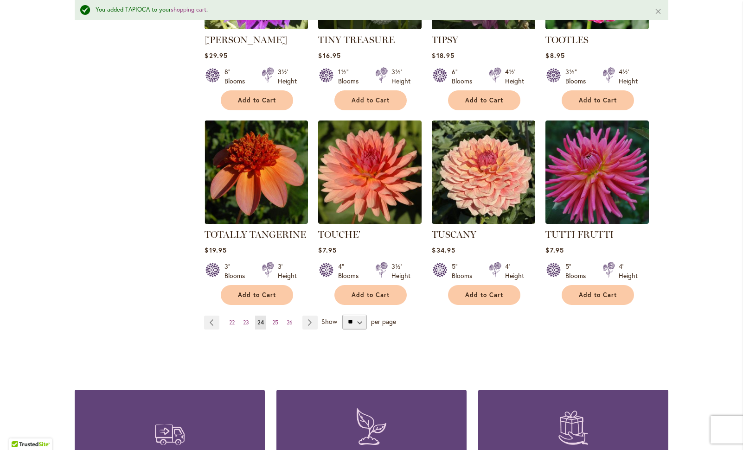
scroll to position [734, 0]
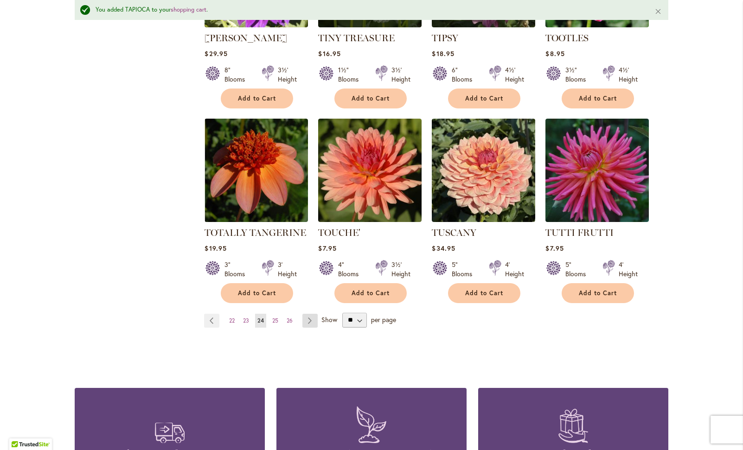
click at [307, 314] on link "Page Next" at bounding box center [309, 321] width 15 height 14
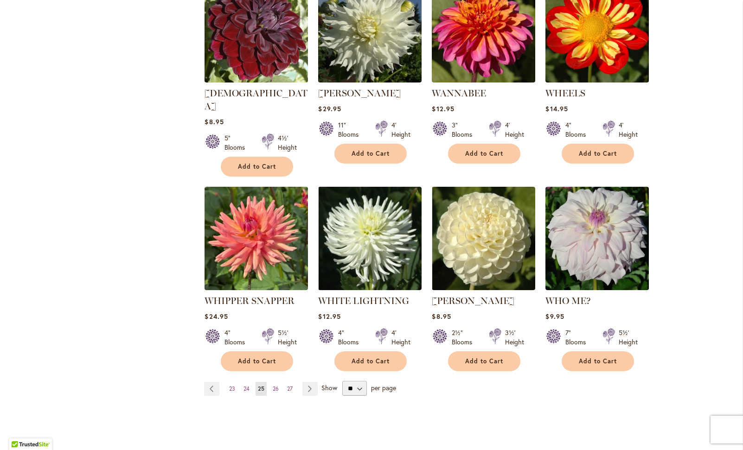
scroll to position [644, 0]
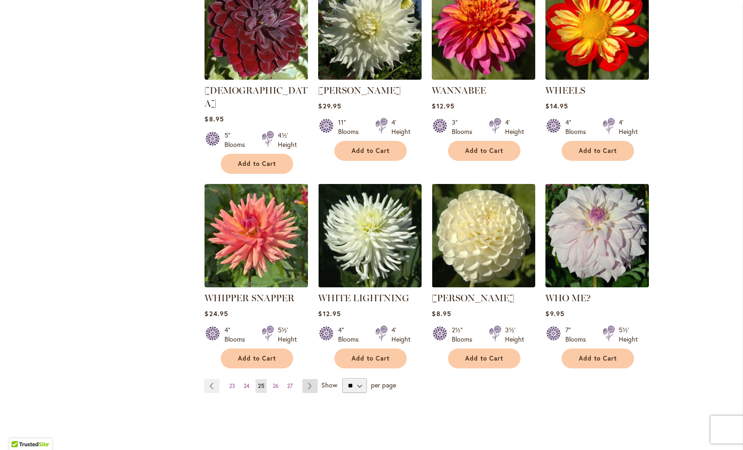
click at [306, 379] on link "Page Next" at bounding box center [309, 386] width 15 height 14
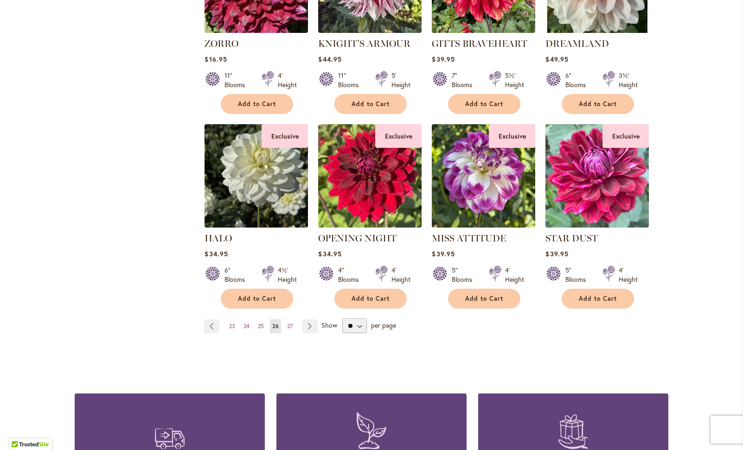
scroll to position [685, 0]
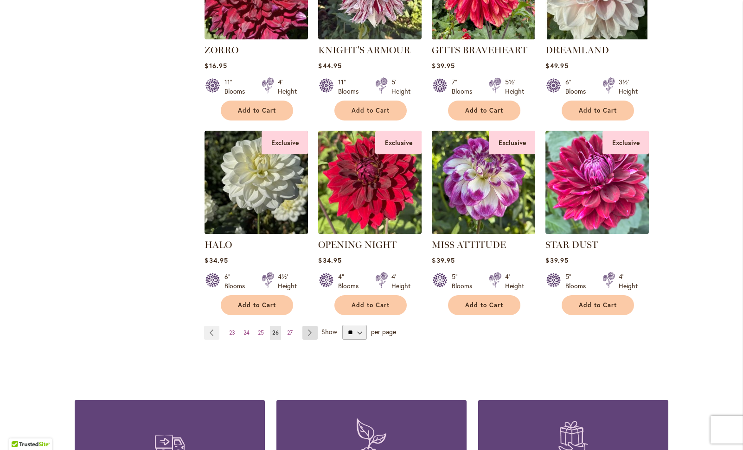
click at [305, 331] on link "Page Next" at bounding box center [309, 333] width 15 height 14
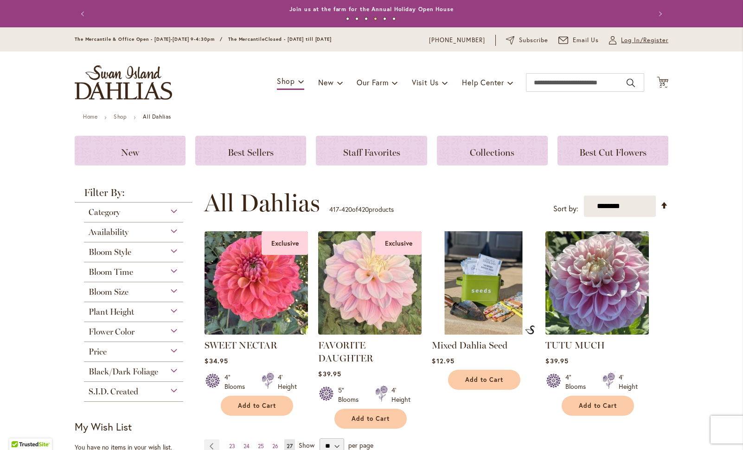
click at [643, 38] on span "Log In/Register" at bounding box center [644, 40] width 47 height 9
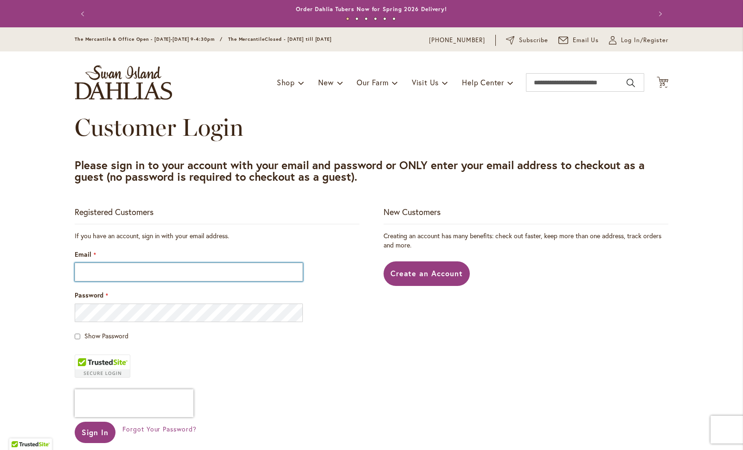
type input "**********"
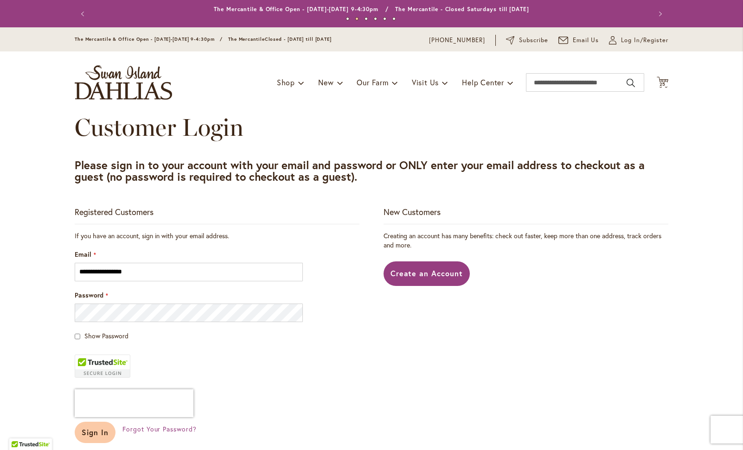
click at [101, 426] on button "Sign In" at bounding box center [95, 432] width 41 height 21
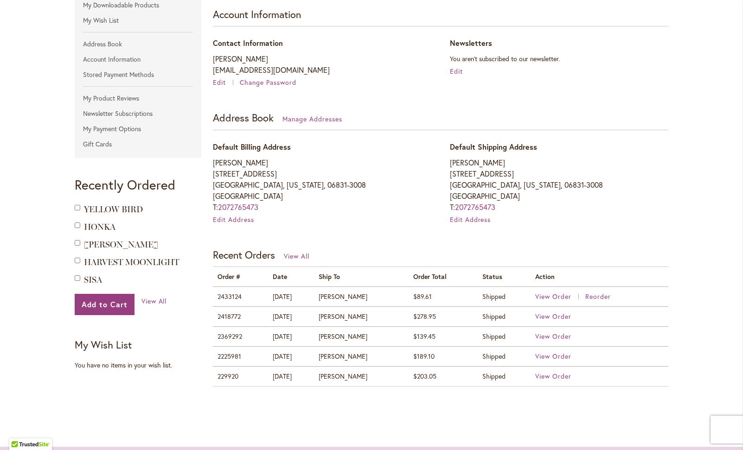
scroll to position [166, 0]
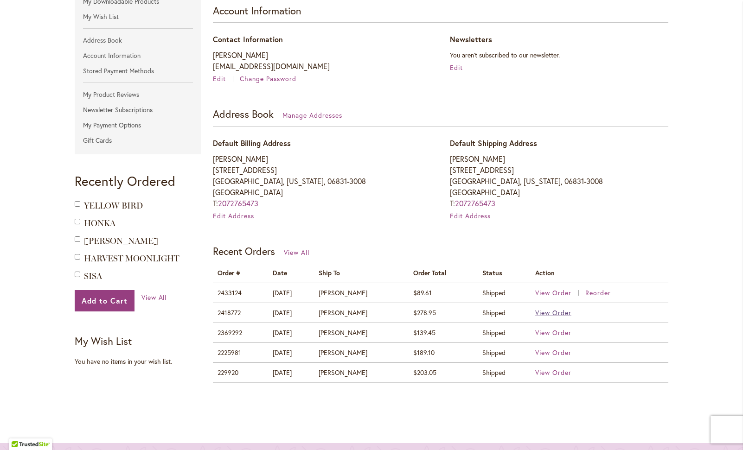
click at [546, 311] on span "View Order" at bounding box center [553, 312] width 36 height 9
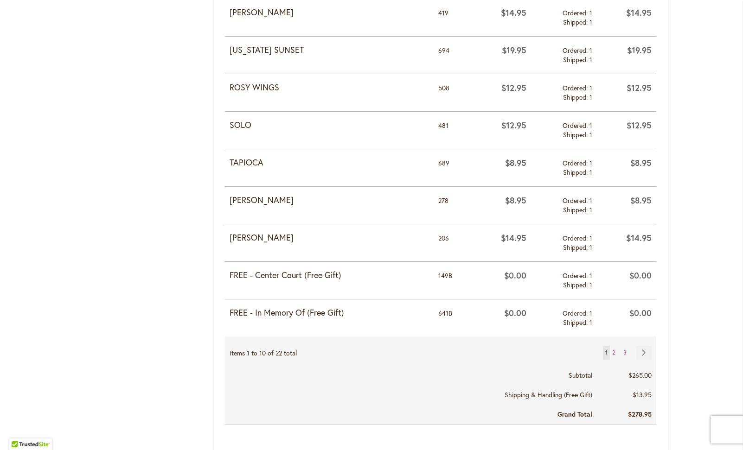
scroll to position [774, 0]
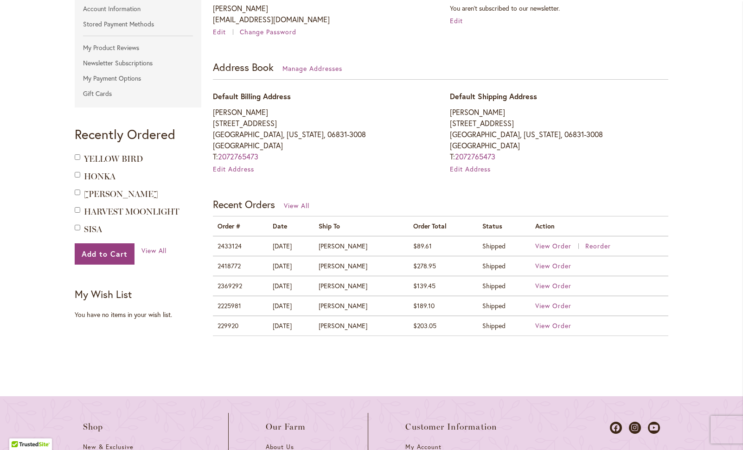
scroll to position [226, 0]
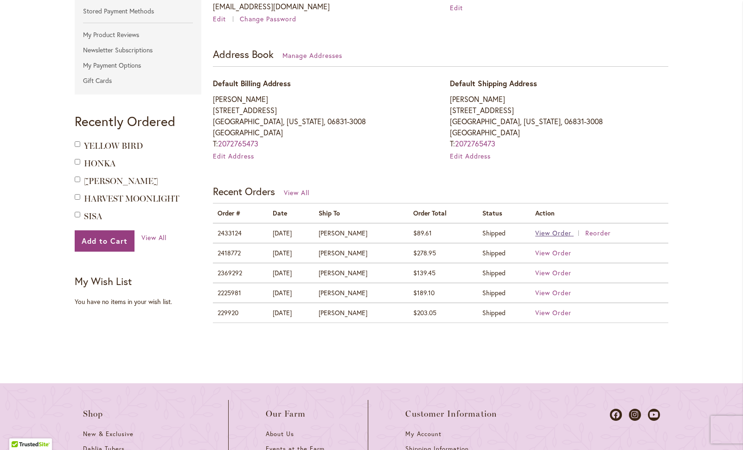
click at [553, 230] on span "View Order" at bounding box center [553, 233] width 36 height 9
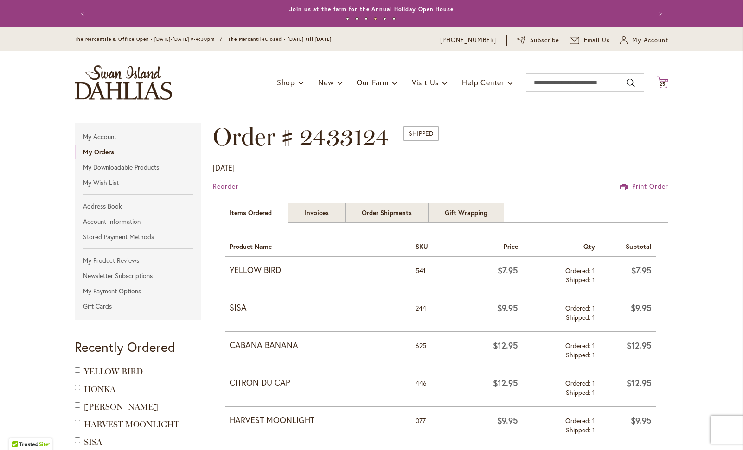
click at [660, 79] on icon "Cart .cls-1 { fill: #231f20; }" at bounding box center [662, 82] width 12 height 12
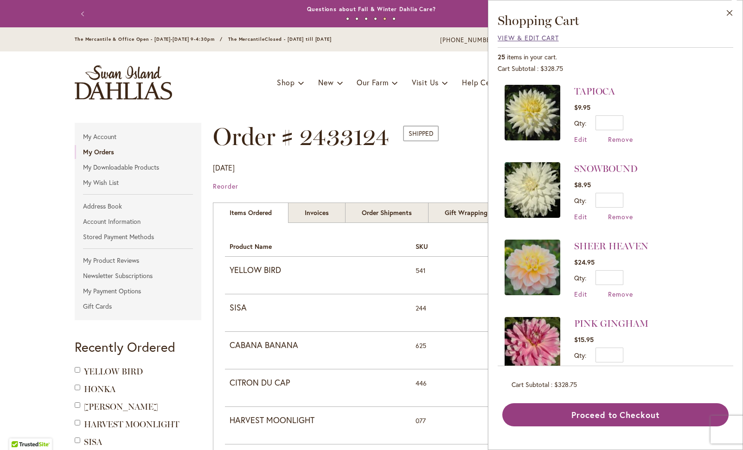
click at [529, 36] on span "View & Edit Cart" at bounding box center [527, 37] width 61 height 9
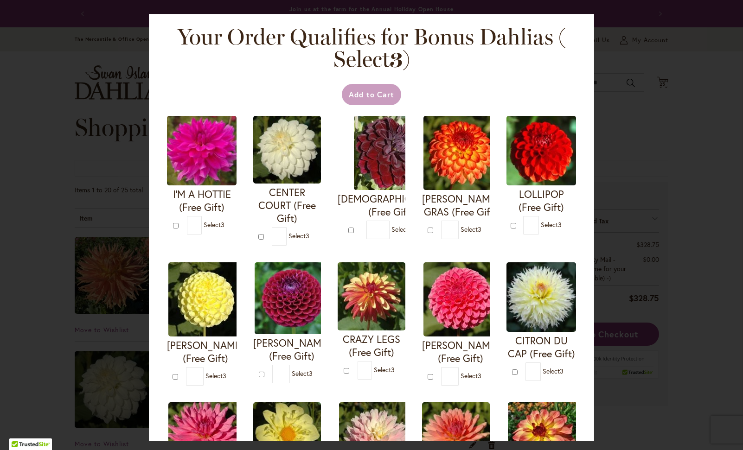
type input "*"
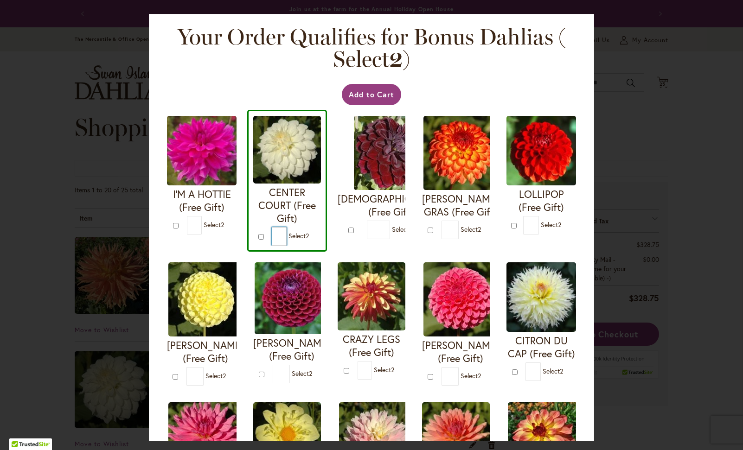
click at [286, 237] on input "*" at bounding box center [279, 236] width 15 height 19
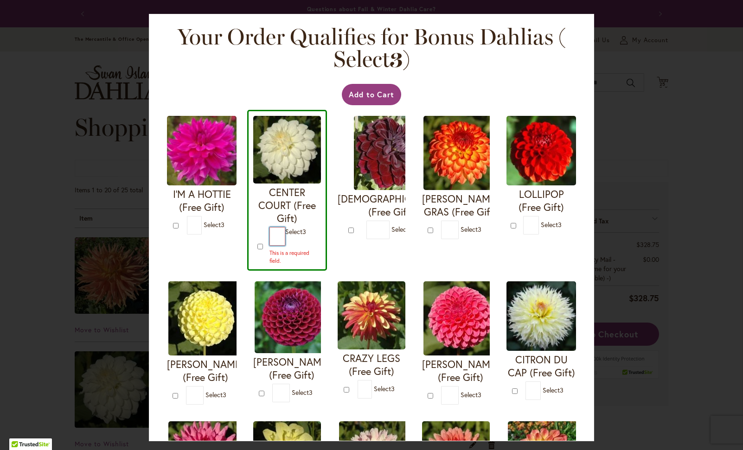
type input "*"
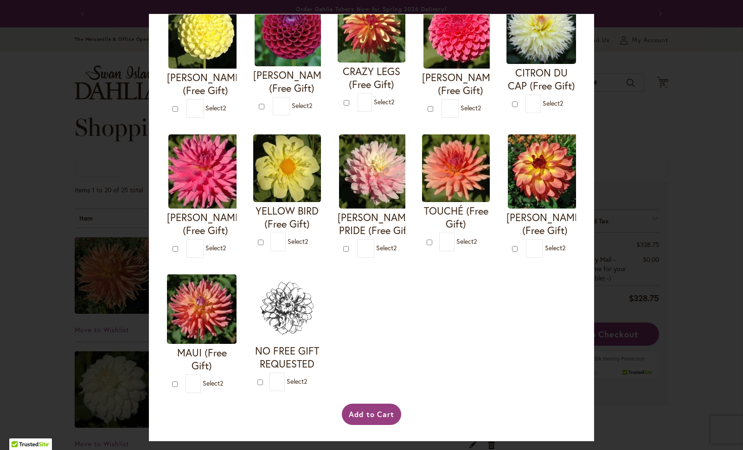
scroll to position [418, 0]
type input "*"
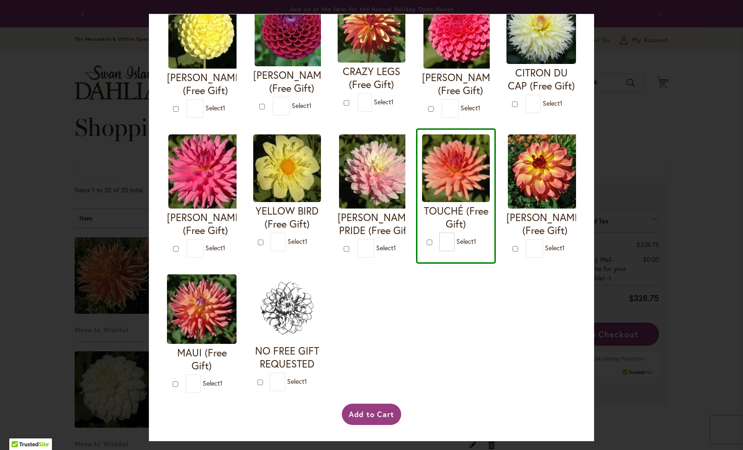
type input "*"
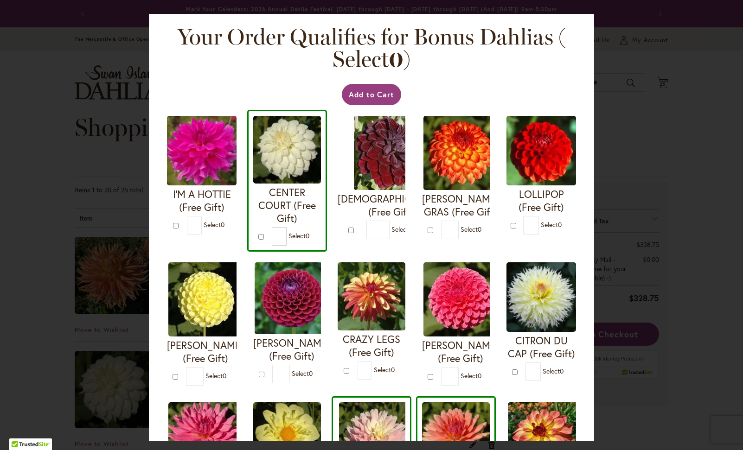
scroll to position [0, 0]
click at [375, 96] on button "Add to Cart" at bounding box center [372, 94] width 60 height 21
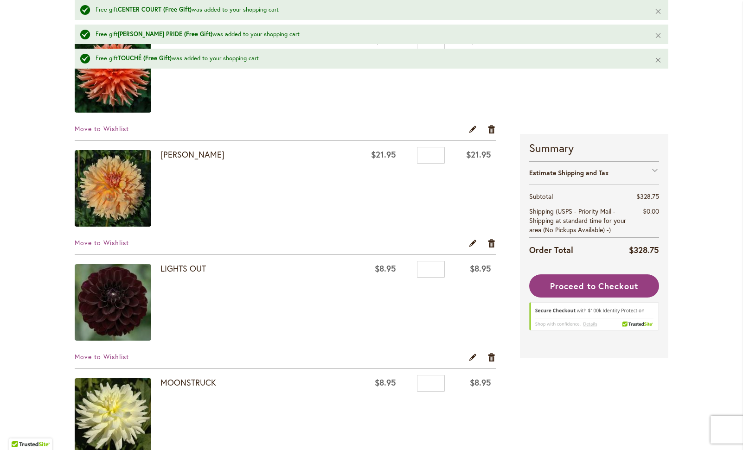
scroll to position [1818, 0]
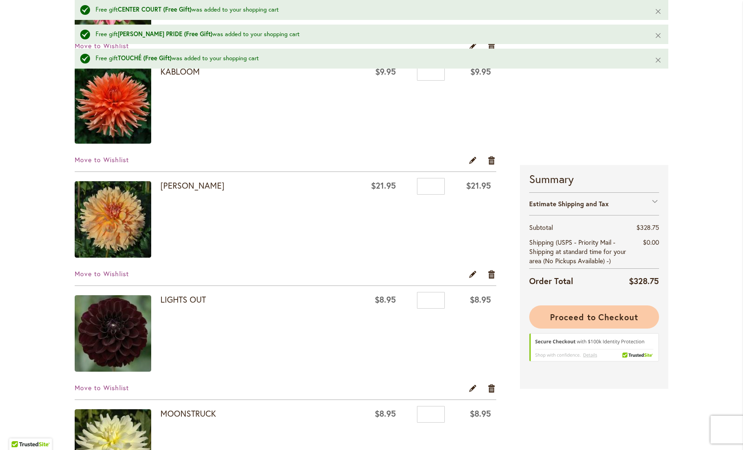
click at [608, 318] on span "Proceed to Checkout" at bounding box center [594, 317] width 88 height 11
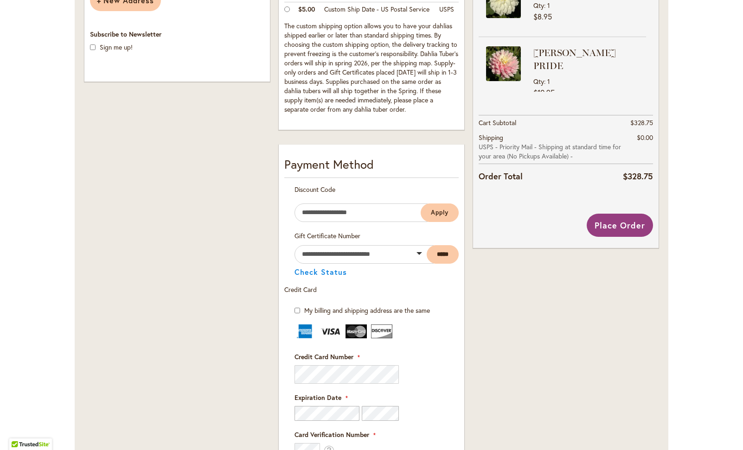
scroll to position [261, 0]
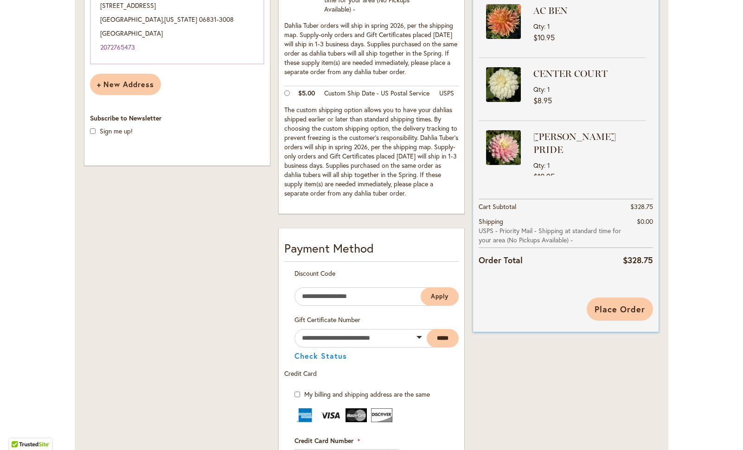
click at [626, 310] on span "Place Order" at bounding box center [619, 309] width 51 height 11
